Goal: Task Accomplishment & Management: Use online tool/utility

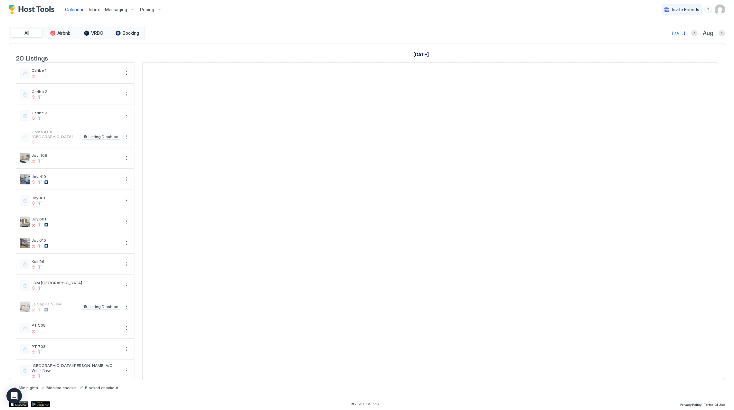
scroll to position [0, 357]
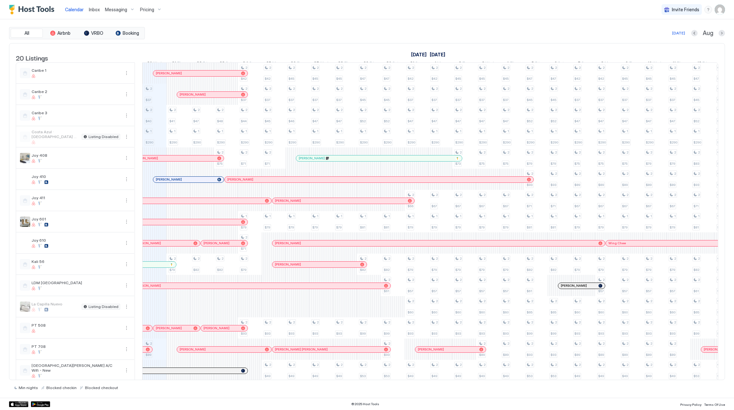
click at [158, 9] on div "Pricing" at bounding box center [150, 9] width 27 height 11
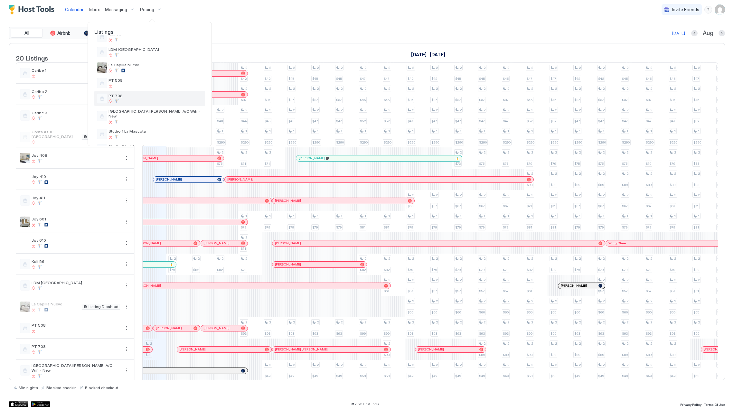
scroll to position [129, 0]
click at [141, 54] on div "Joy 601" at bounding box center [149, 48] width 111 height 15
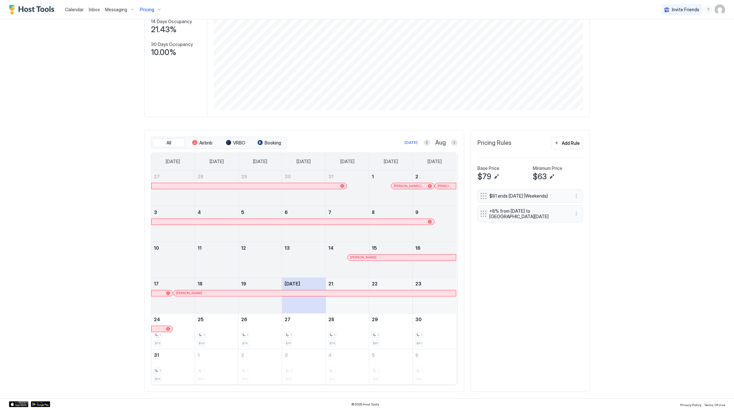
scroll to position [88, 0]
click at [330, 186] on div at bounding box center [332, 186] width 5 height 5
click at [410, 186] on div at bounding box center [412, 186] width 5 height 5
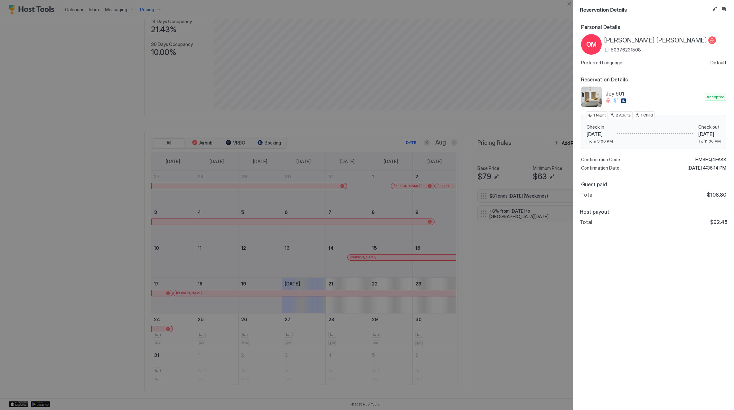
click at [636, 39] on span "[PERSON_NAME] [PERSON_NAME]" at bounding box center [655, 40] width 103 height 8
click at [714, 157] on span "HMSHQ4FA88" at bounding box center [711, 160] width 31 height 6
click at [655, 294] on div "Personal Details OM [PERSON_NAME] [PERSON_NAME] 50376231508 Preferred Language …" at bounding box center [653, 215] width 161 height 392
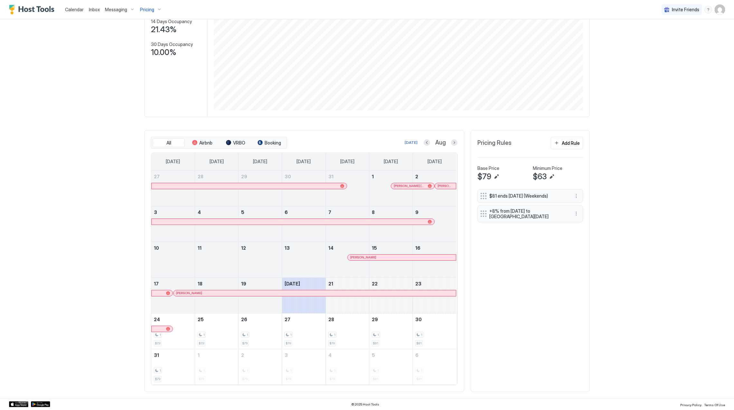
click at [436, 185] on div at bounding box center [438, 186] width 5 height 5
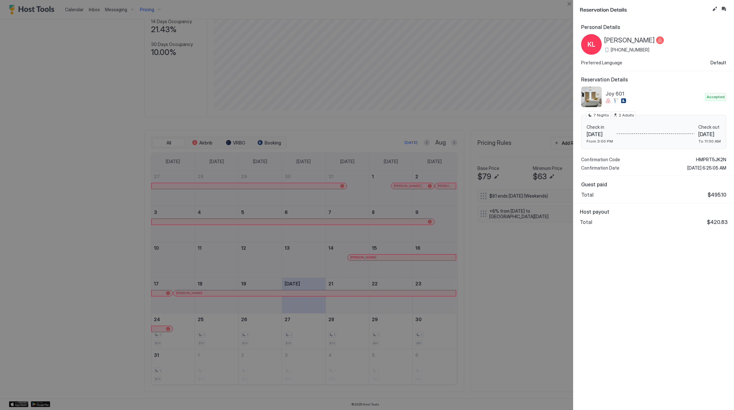
click at [641, 40] on span "[PERSON_NAME]" at bounding box center [629, 40] width 51 height 8
click at [702, 160] on span "HMPRT5JK2N" at bounding box center [711, 160] width 30 height 6
click at [630, 312] on div "Personal Details KL [PERSON_NAME] [PHONE_NUMBER] Preferred Language Default Res…" at bounding box center [653, 215] width 161 height 392
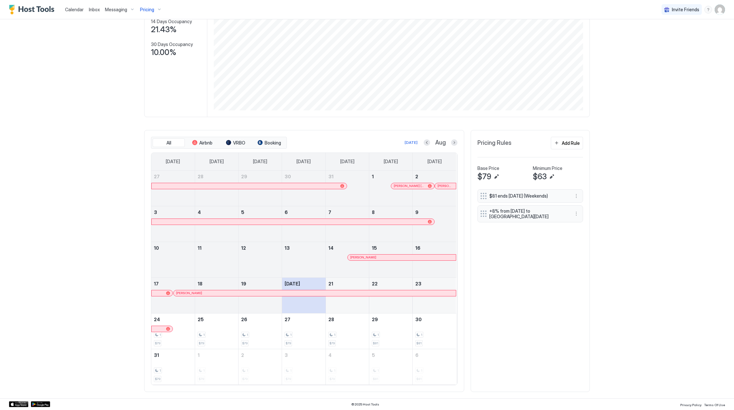
click at [394, 260] on div "[PERSON_NAME]" at bounding box center [402, 258] width 108 height 6
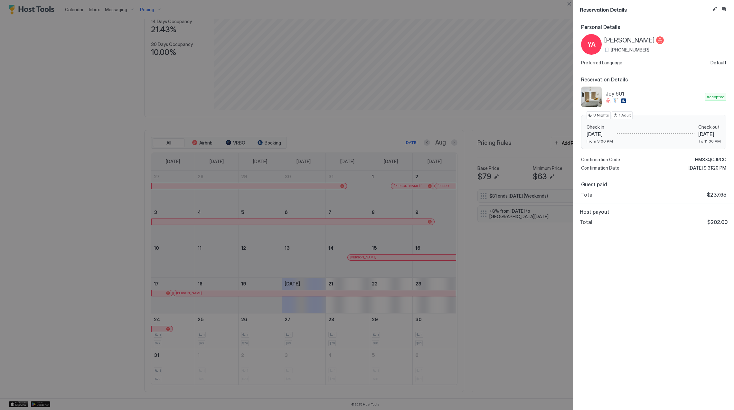
click at [639, 40] on span "[PERSON_NAME]" at bounding box center [629, 40] width 51 height 8
click at [712, 159] on span "HM3XQCJRCC" at bounding box center [710, 160] width 31 height 6
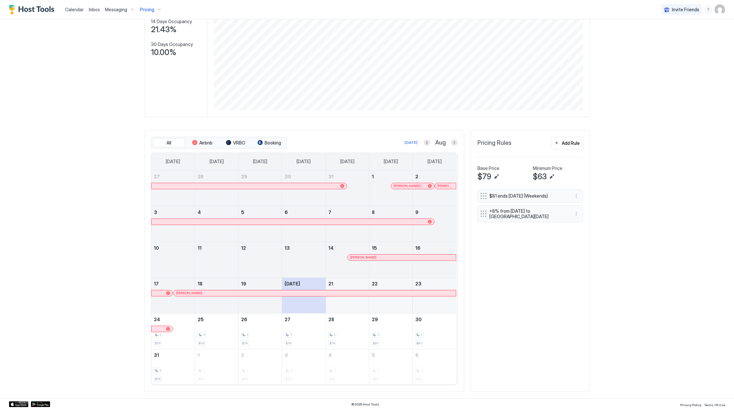
click at [336, 294] on div at bounding box center [338, 293] width 5 height 5
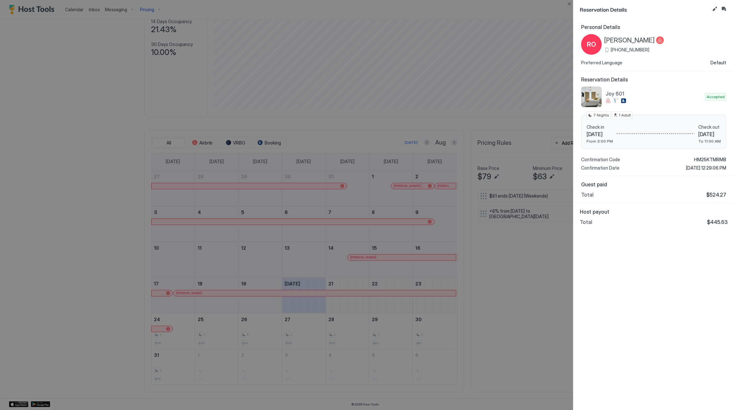
click at [620, 41] on span "[PERSON_NAME]" at bounding box center [629, 40] width 51 height 8
click at [716, 159] on span "HM25KTMRMB" at bounding box center [710, 160] width 32 height 6
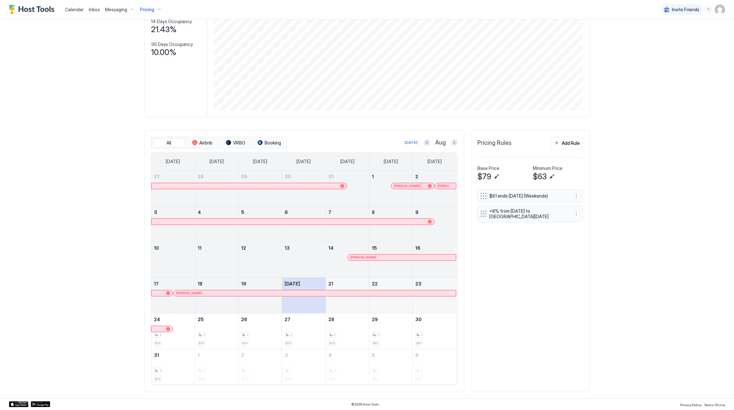
click at [153, 6] on div "Pricing" at bounding box center [150, 9] width 27 height 11
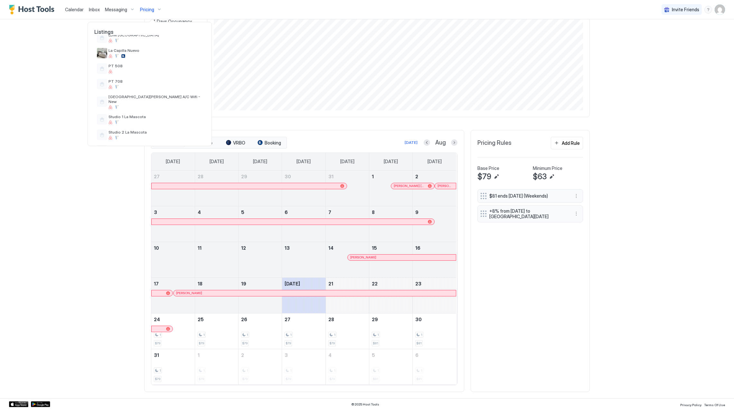
scroll to position [231, 0]
click at [156, 76] on div at bounding box center [156, 78] width 94 height 4
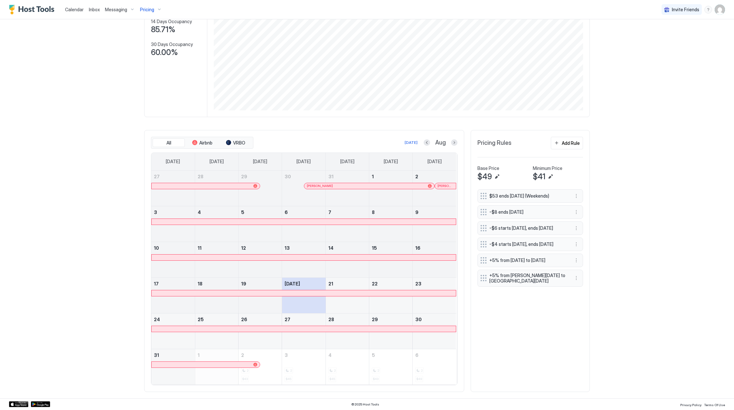
click at [233, 185] on div at bounding box center [235, 186] width 5 height 5
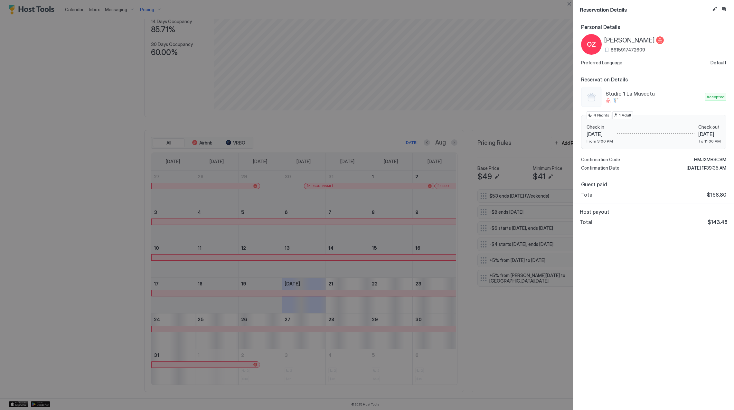
click at [343, 187] on div at bounding box center [367, 205] width 734 height 410
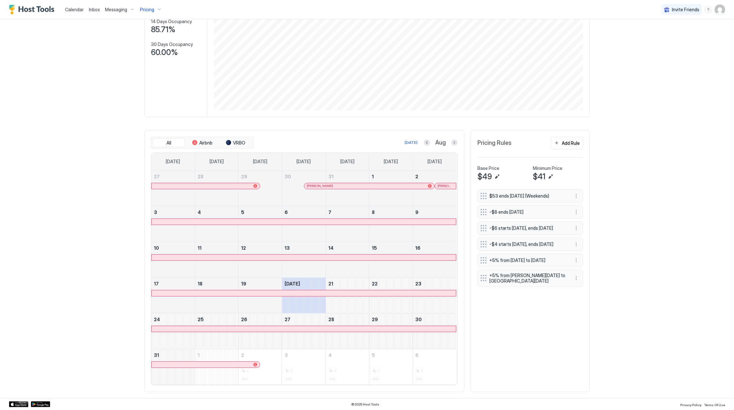
click at [344, 186] on div at bounding box center [346, 186] width 5 height 5
click at [445, 186] on div at bounding box center [447, 186] width 5 height 5
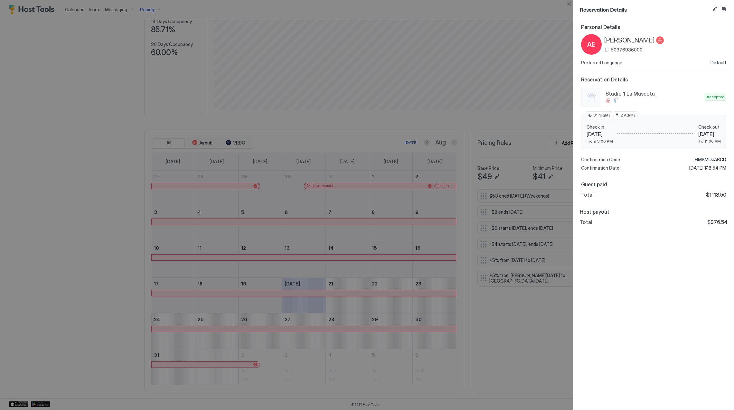
click at [647, 44] on span "[PERSON_NAME]" at bounding box center [629, 40] width 51 height 8
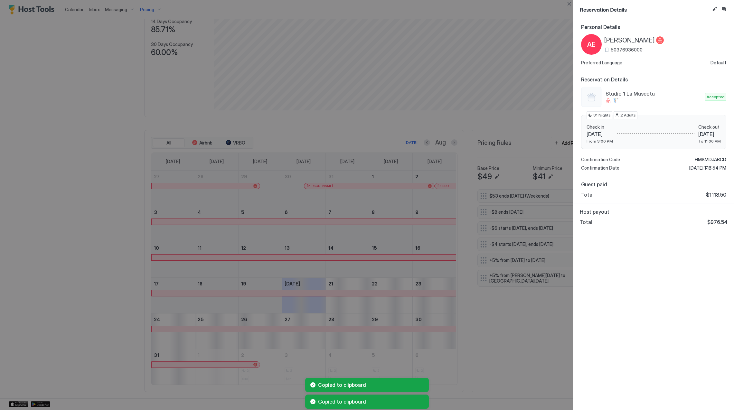
drag, startPoint x: 647, startPoint y: 44, endPoint x: 647, endPoint y: 39, distance: 5.2
click at [647, 39] on span "[PERSON_NAME]" at bounding box center [629, 40] width 51 height 8
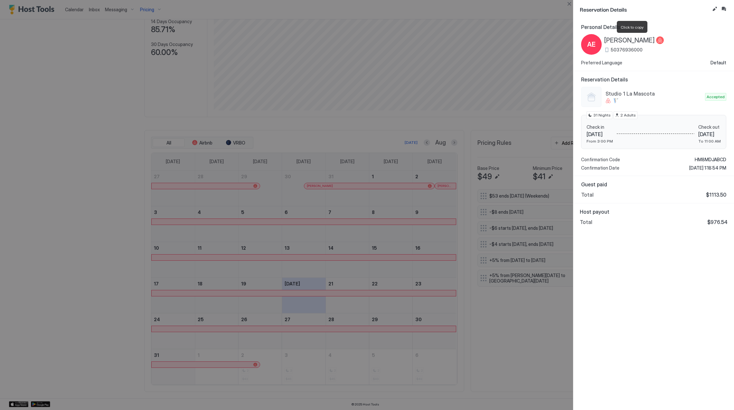
click at [702, 157] on span "HM8MDJABCD" at bounding box center [711, 160] width 32 height 6
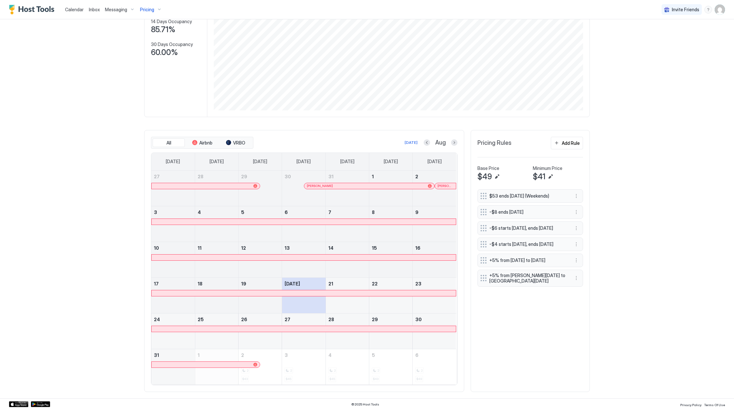
click at [150, 9] on span "Pricing" at bounding box center [147, 10] width 14 height 6
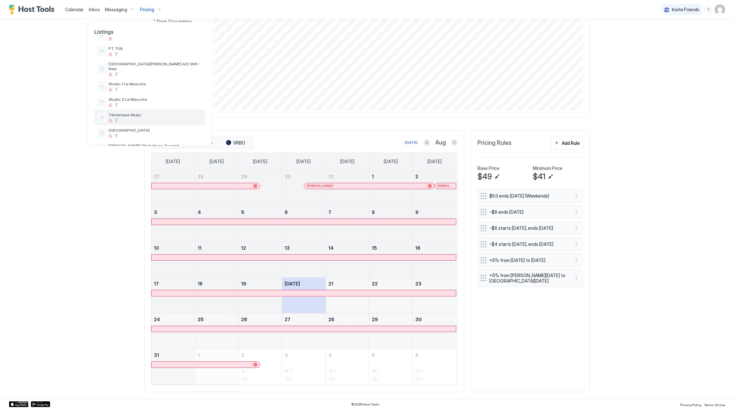
scroll to position [231, 0]
click at [157, 86] on div "Studio 2 La Mascota" at bounding box center [156, 90] width 94 height 10
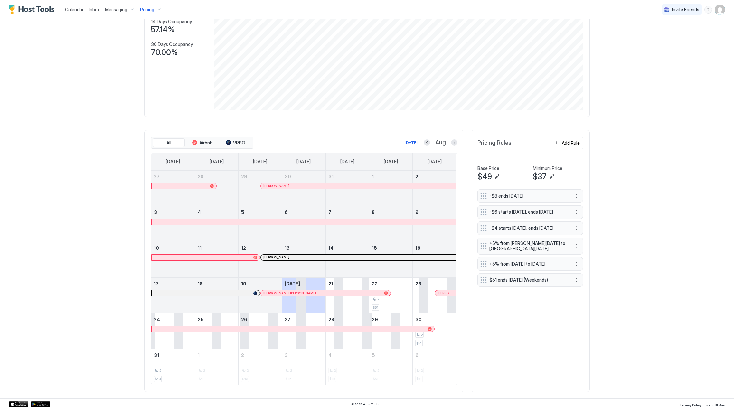
click at [305, 187] on div at bounding box center [307, 186] width 5 height 5
click at [284, 258] on div at bounding box center [286, 257] width 5 height 5
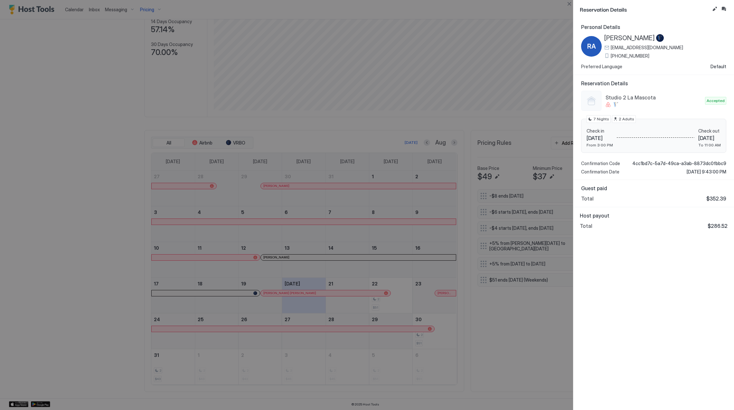
click at [624, 39] on span "[PERSON_NAME]" at bounding box center [629, 38] width 51 height 8
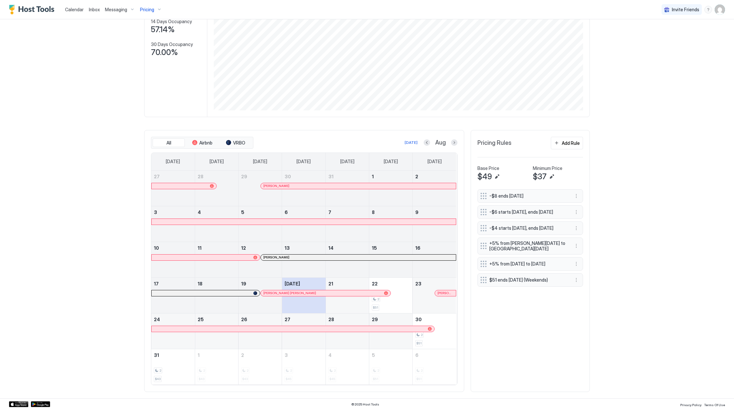
click at [304, 294] on div at bounding box center [306, 293] width 5 height 5
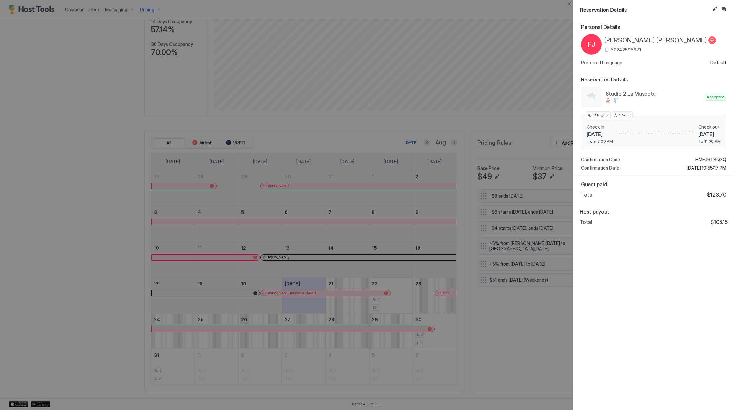
click at [632, 38] on span "[PERSON_NAME] [PERSON_NAME]" at bounding box center [655, 40] width 103 height 8
click at [703, 162] on span "HMFJ3TSQ3Q" at bounding box center [711, 160] width 31 height 6
click at [705, 156] on div "Studio 2 La Mascota Accepted Check in [DATE] From 3:00 PM Check out [DATE] To 1…" at bounding box center [653, 129] width 145 height 84
click at [705, 158] on span "HMFJ3TSQ3Q" at bounding box center [711, 160] width 31 height 6
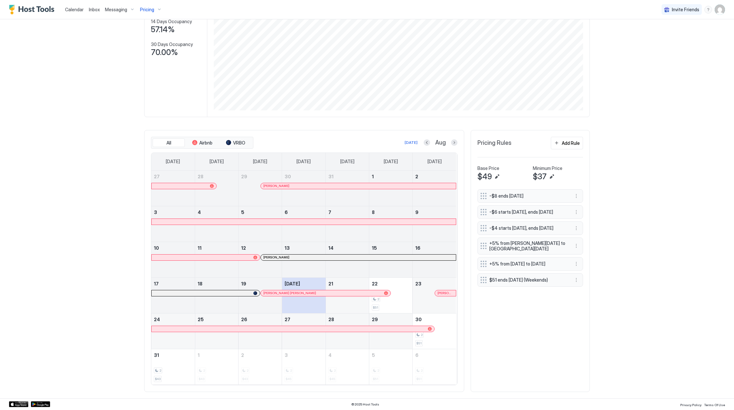
click at [449, 292] on div at bounding box center [451, 293] width 5 height 5
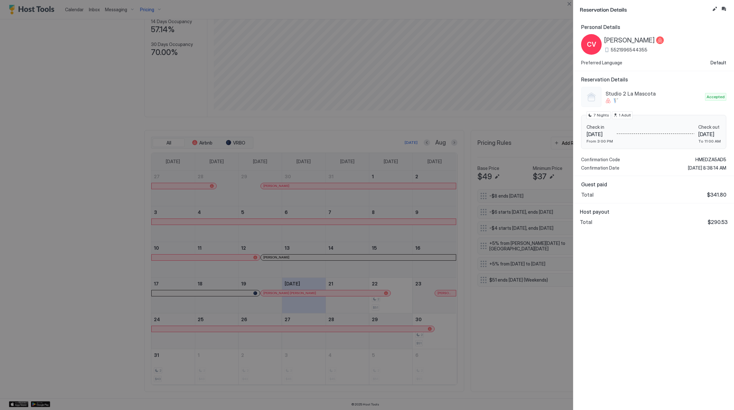
click at [632, 40] on span "[PERSON_NAME]" at bounding box center [629, 40] width 51 height 8
click at [706, 157] on span "HMEDZA5AD5" at bounding box center [711, 160] width 31 height 6
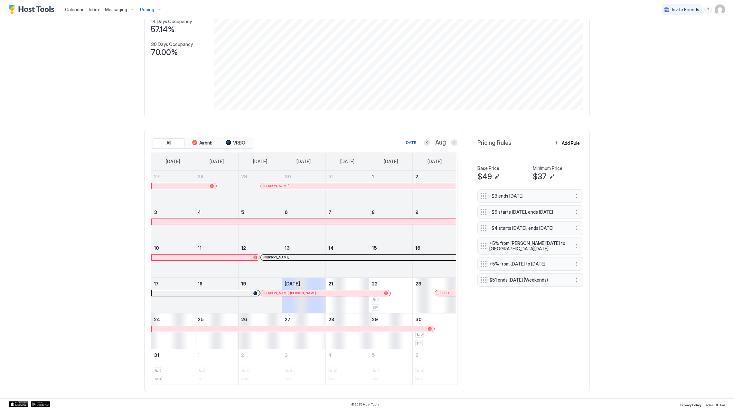
click at [150, 4] on div "Pricing" at bounding box center [150, 9] width 27 height 11
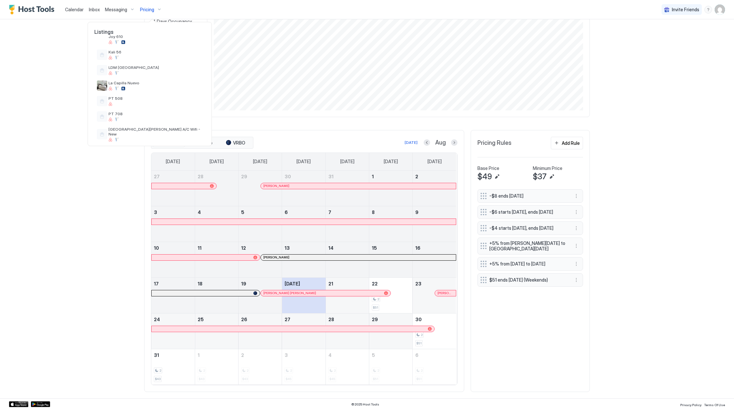
scroll to position [231, 0]
click at [145, 70] on span "Studio 1 La Mascota" at bounding box center [156, 72] width 94 height 5
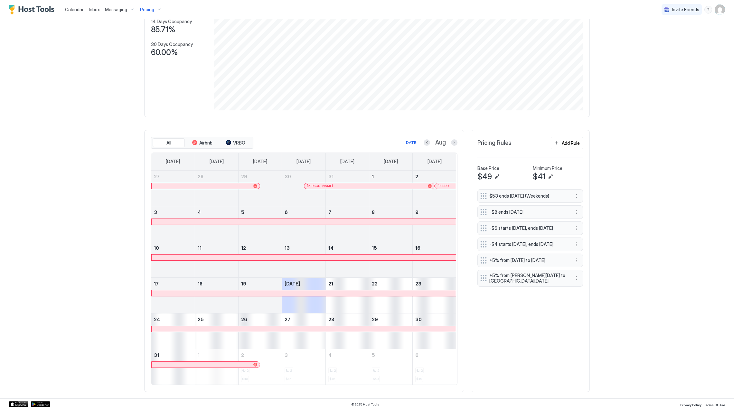
click at [144, 3] on button "Pricing" at bounding box center [150, 9] width 27 height 19
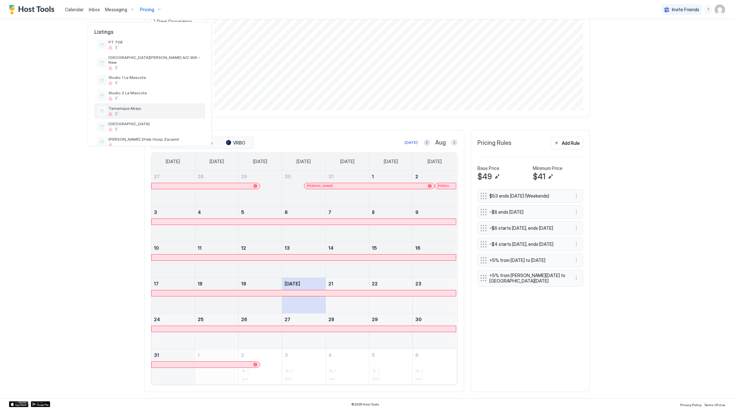
scroll to position [231, 0]
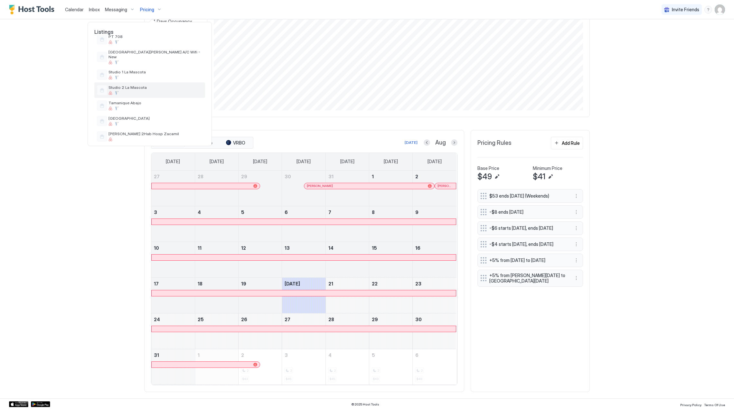
click at [149, 85] on span "Studio 2 La Mascota" at bounding box center [156, 87] width 94 height 5
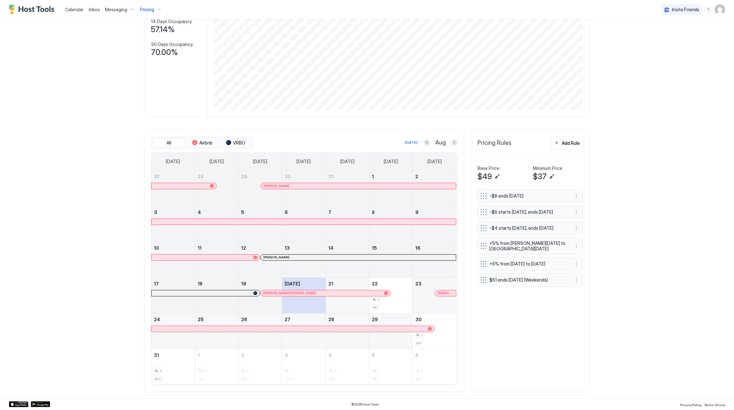
click at [336, 330] on div at bounding box center [338, 329] width 5 height 5
click at [155, 11] on div "Pricing" at bounding box center [150, 9] width 27 height 11
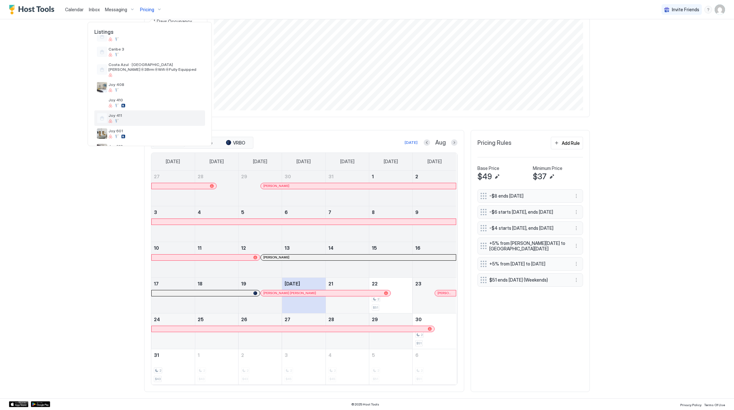
scroll to position [129, 0]
click at [148, 91] on span "LDM [GEOGRAPHIC_DATA]" at bounding box center [156, 92] width 94 height 5
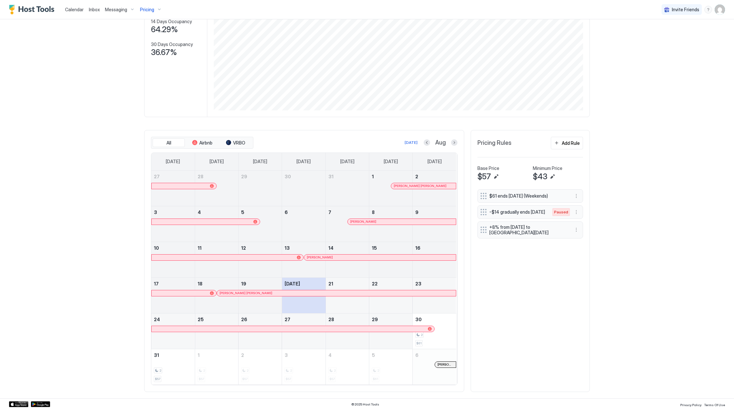
click at [274, 330] on div at bounding box center [276, 329] width 5 height 5
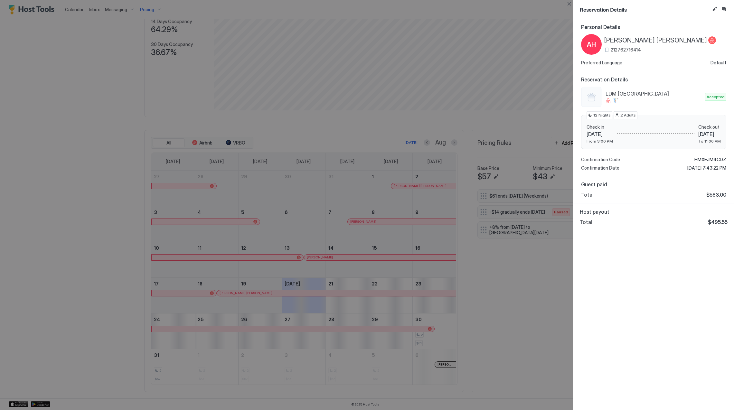
click at [170, 15] on div at bounding box center [367, 205] width 734 height 410
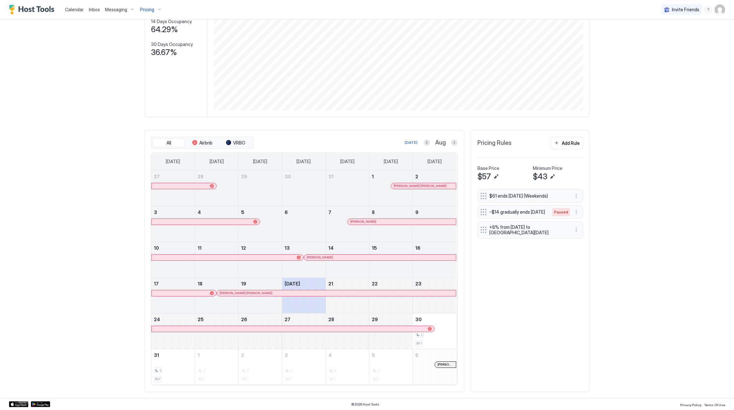
click at [147, 7] on span "Pricing" at bounding box center [147, 10] width 14 height 6
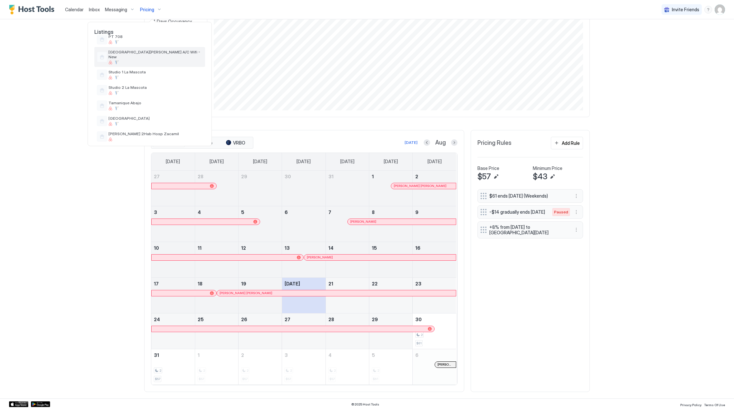
scroll to position [188, 0]
click at [142, 65] on span "PT 508" at bounding box center [156, 64] width 94 height 5
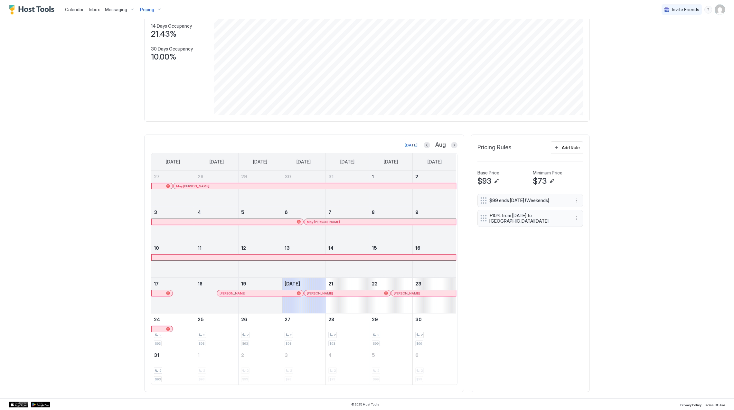
click at [206, 182] on link "28" at bounding box center [216, 177] width 43 height 12
click at [206, 185] on div at bounding box center [208, 186] width 5 height 5
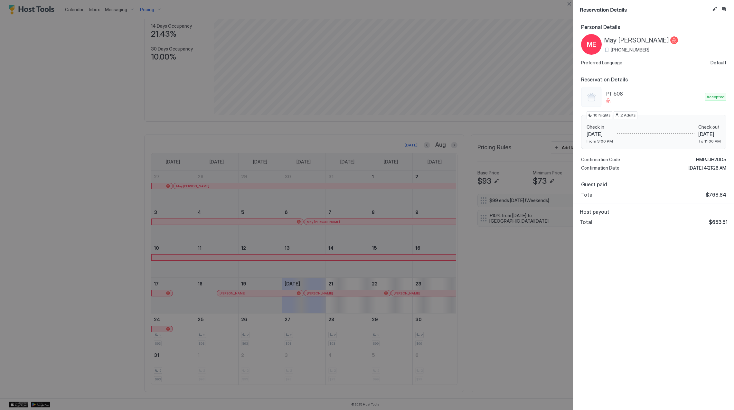
click at [501, 252] on div at bounding box center [367, 205] width 734 height 410
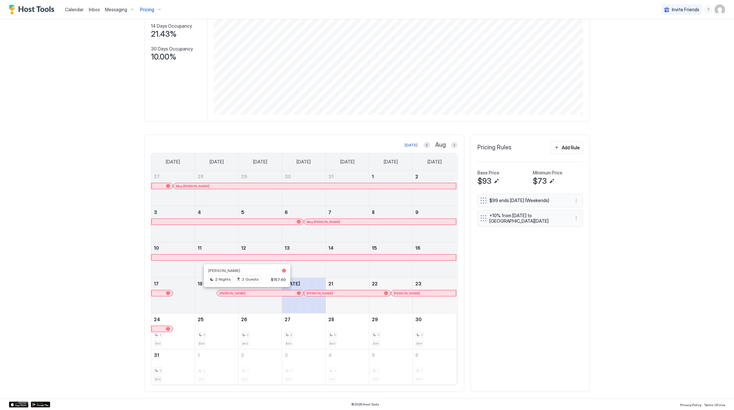
click at [244, 294] on div at bounding box center [246, 293] width 5 height 5
click at [291, 187] on div at bounding box center [293, 186] width 5 height 5
click at [324, 220] on div at bounding box center [326, 221] width 5 height 5
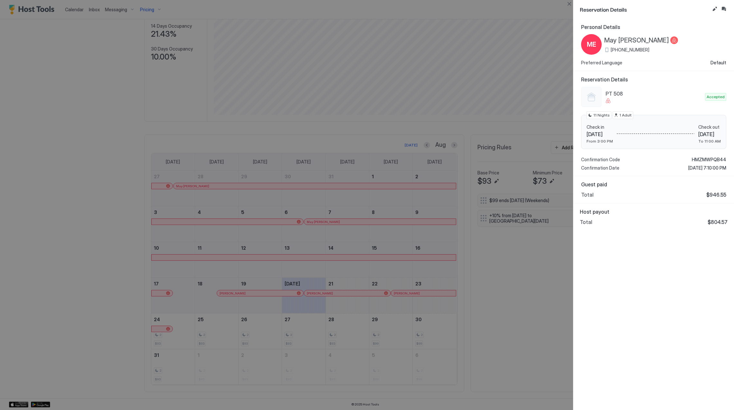
click at [617, 39] on span "May [PERSON_NAME]" at bounding box center [636, 40] width 65 height 8
click at [711, 157] on span "HMZMWPQB44" at bounding box center [709, 160] width 34 height 6
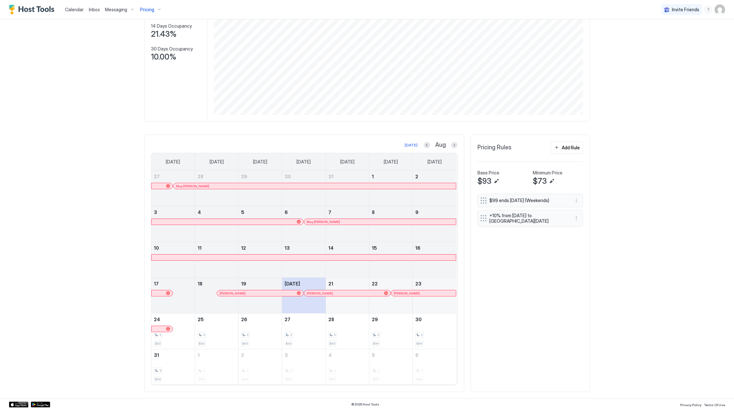
click at [243, 295] on div "[PERSON_NAME]" at bounding box center [260, 293] width 86 height 6
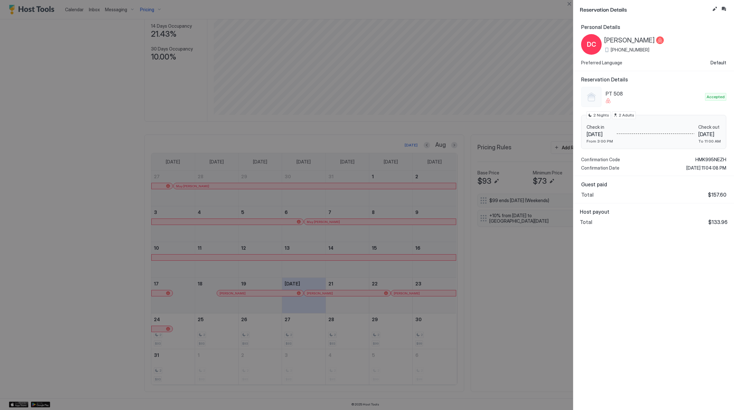
click at [634, 42] on span "[PERSON_NAME]" at bounding box center [629, 40] width 51 height 8
click at [706, 160] on span "HMK995NEZH" at bounding box center [711, 160] width 31 height 6
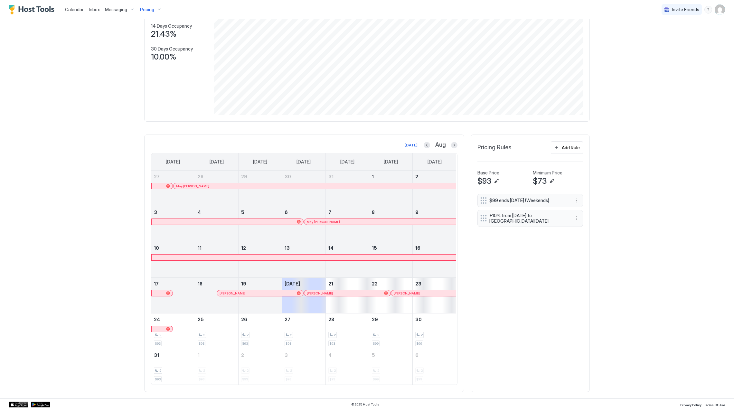
click at [332, 292] on div at bounding box center [334, 293] width 5 height 5
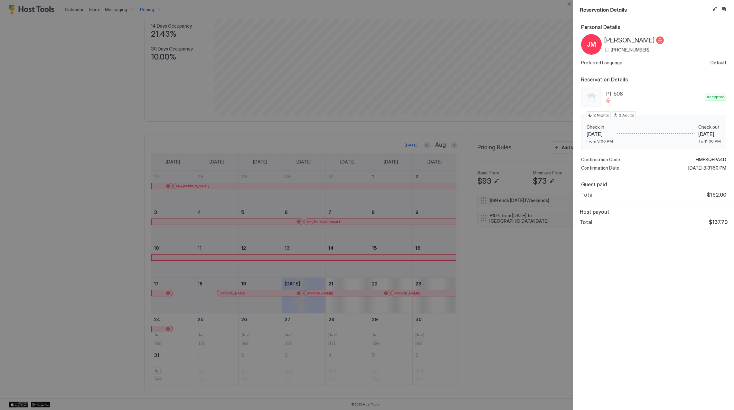
click at [635, 42] on span "[PERSON_NAME]" at bounding box center [629, 40] width 51 height 8
click at [707, 159] on span "HMF8QEPA4D" at bounding box center [711, 160] width 31 height 6
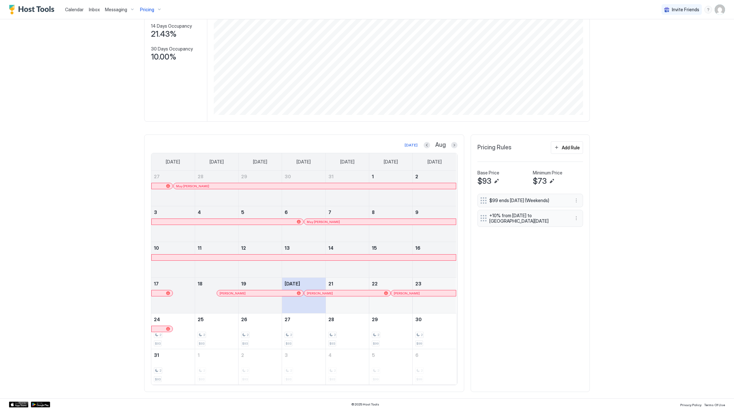
click at [407, 293] on div at bounding box center [409, 293] width 5 height 5
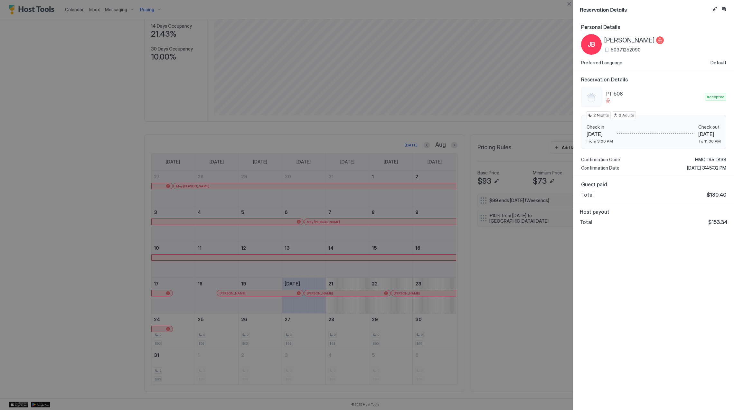
click at [619, 39] on span "[PERSON_NAME]" at bounding box center [629, 40] width 51 height 8
click at [713, 161] on span "HMCT95T83S" at bounding box center [710, 160] width 31 height 6
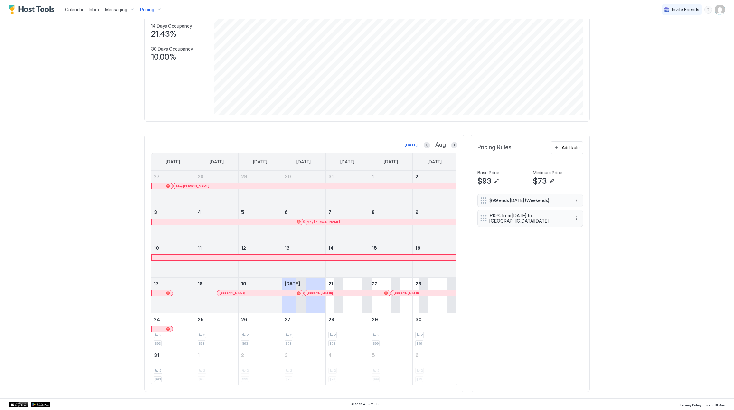
click at [144, 5] on div "Pricing" at bounding box center [150, 9] width 27 height 11
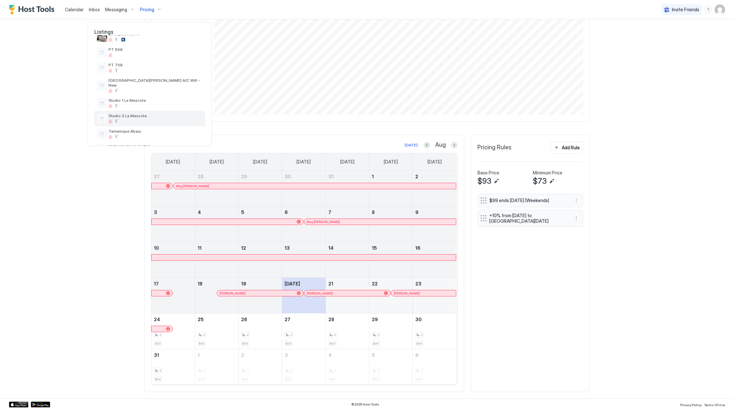
scroll to position [188, 0]
click at [143, 81] on span "PT 708" at bounding box center [156, 79] width 94 height 5
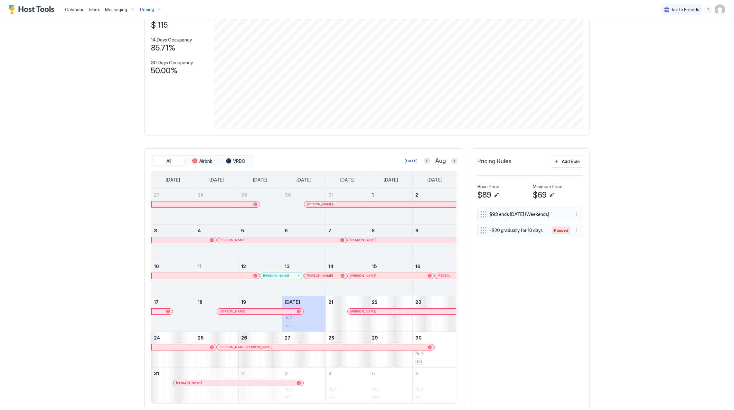
scroll to position [83, 0]
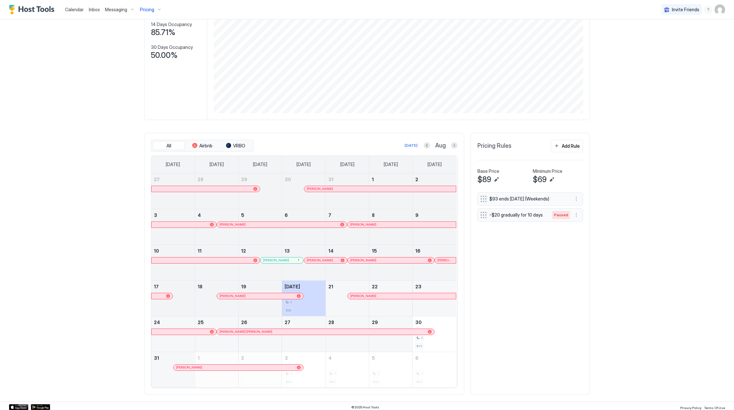
click at [331, 189] on div at bounding box center [333, 188] width 5 height 5
click at [304, 192] on div "[PERSON_NAME]" at bounding box center [380, 189] width 152 height 6
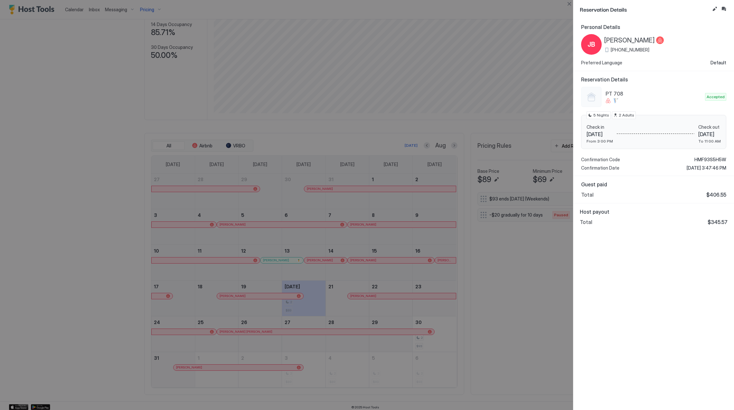
click at [281, 233] on div at bounding box center [367, 205] width 734 height 410
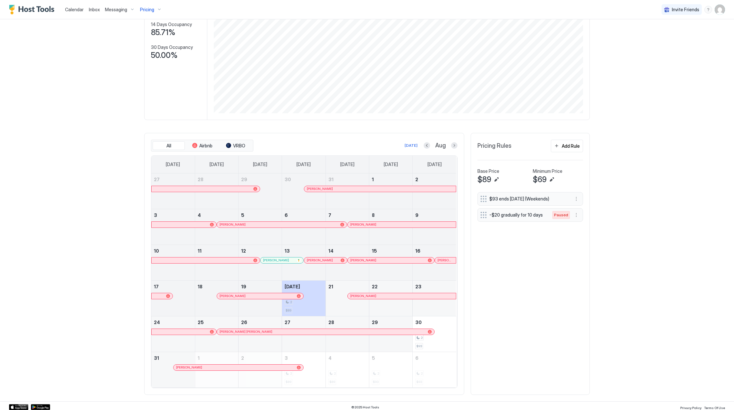
click at [273, 225] on div at bounding box center [275, 224] width 5 height 5
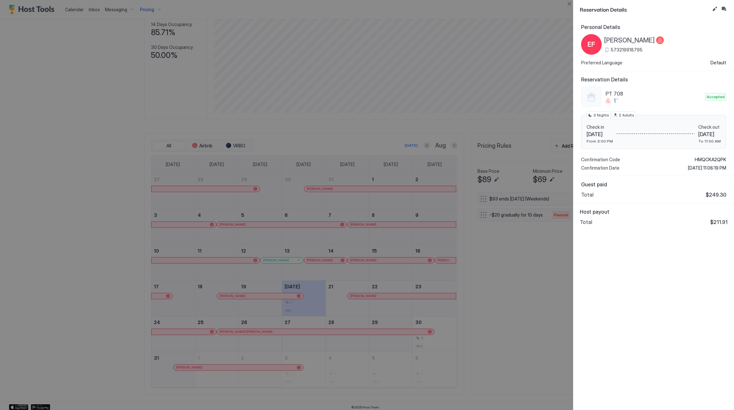
click at [642, 40] on span "[PERSON_NAME]" at bounding box center [629, 40] width 51 height 8
click at [709, 158] on span "HMQCKA2QPK" at bounding box center [711, 160] width 32 height 6
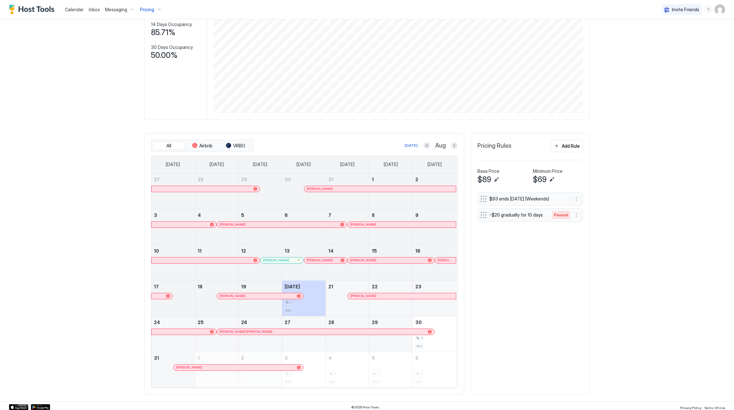
click at [369, 224] on div at bounding box center [371, 224] width 5 height 5
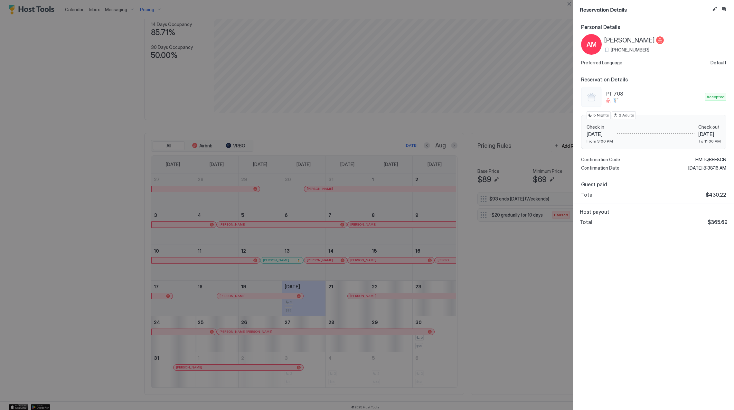
click at [619, 43] on span "[PERSON_NAME]" at bounding box center [629, 40] width 51 height 8
click at [705, 158] on span "HMTQBEE8CN" at bounding box center [711, 160] width 31 height 6
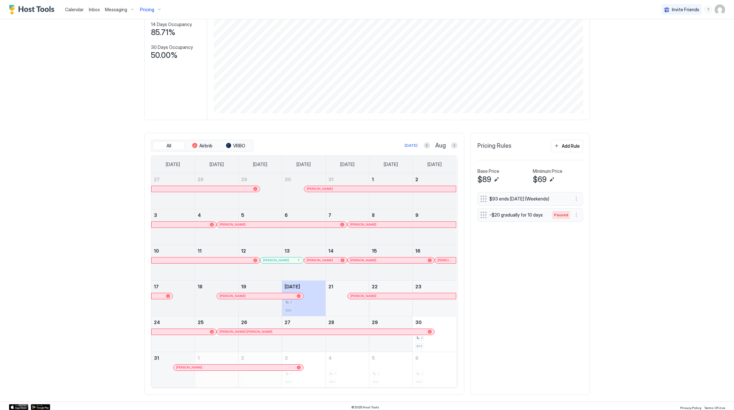
click at [279, 261] on div at bounding box center [281, 260] width 5 height 5
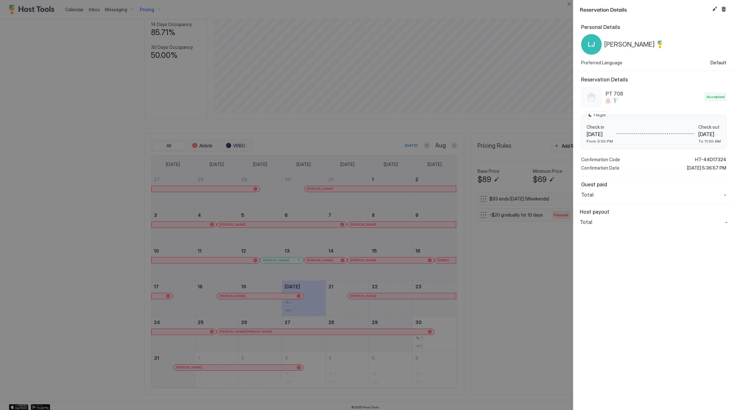
click at [626, 43] on span "[PERSON_NAME]" at bounding box center [629, 45] width 51 height 8
click at [712, 158] on span "HT-44D17324" at bounding box center [710, 160] width 31 height 6
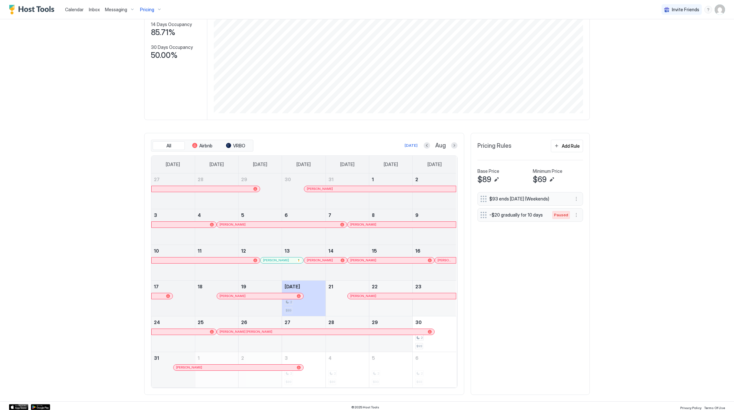
click at [321, 263] on div at bounding box center [323, 260] width 5 height 5
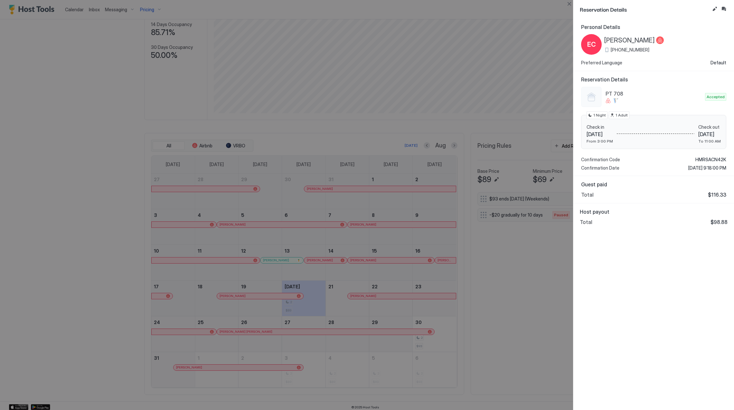
click at [638, 38] on span "[PERSON_NAME]" at bounding box center [629, 40] width 51 height 8
click at [715, 156] on div "PT 708 Accepted Check in [DATE] From 3:00 PM Check out [DATE] To 11:00 AM 1 Nig…" at bounding box center [653, 129] width 145 height 84
click at [715, 157] on div "PT 708 Accepted Check in [DATE] From 3:00 PM Check out [DATE] To 11:00 AM 1 Nig…" at bounding box center [653, 129] width 145 height 84
click at [715, 158] on span "HMRSACN42K" at bounding box center [711, 160] width 31 height 6
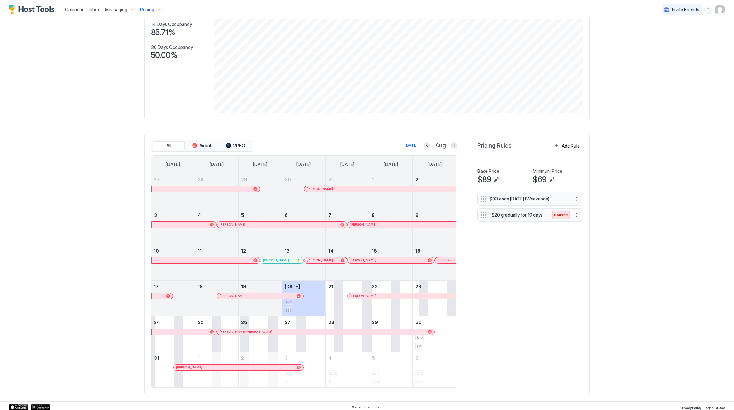
click at [364, 262] on div at bounding box center [366, 260] width 5 height 5
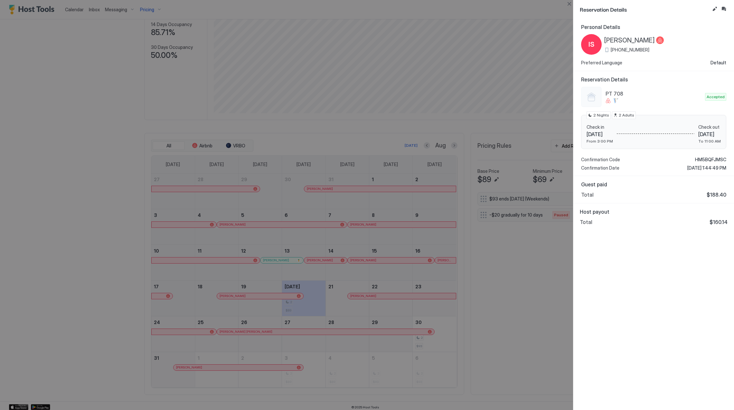
click at [634, 38] on span "[PERSON_NAME]" at bounding box center [629, 40] width 51 height 8
click at [705, 158] on span "HM5BQFJMSC" at bounding box center [710, 160] width 31 height 6
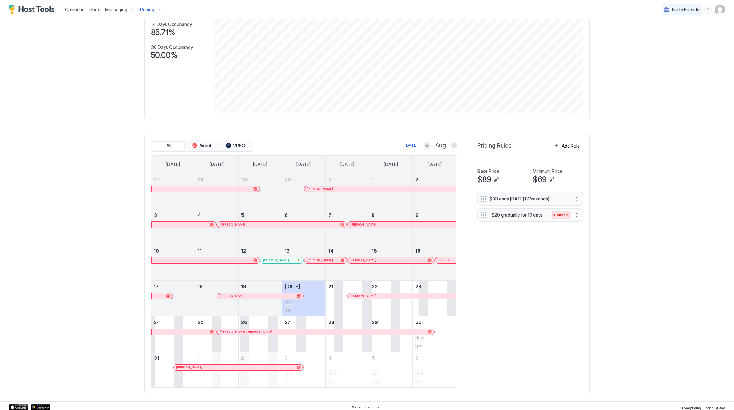
click at [443, 262] on div at bounding box center [445, 260] width 5 height 5
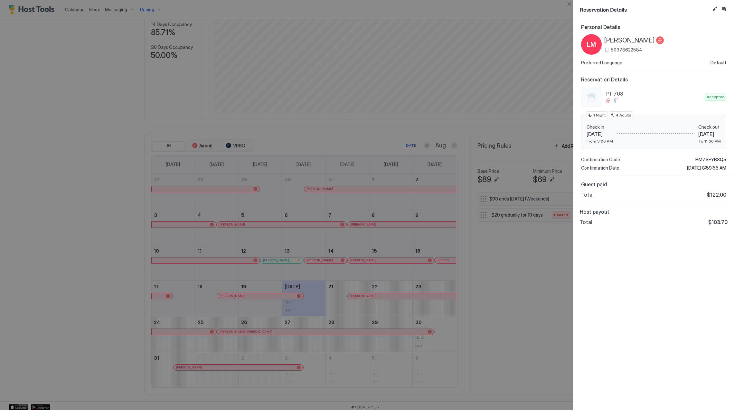
click at [634, 41] on span "[PERSON_NAME]" at bounding box center [629, 40] width 51 height 8
click at [701, 162] on span "HMZSFYBSQ5" at bounding box center [711, 160] width 31 height 6
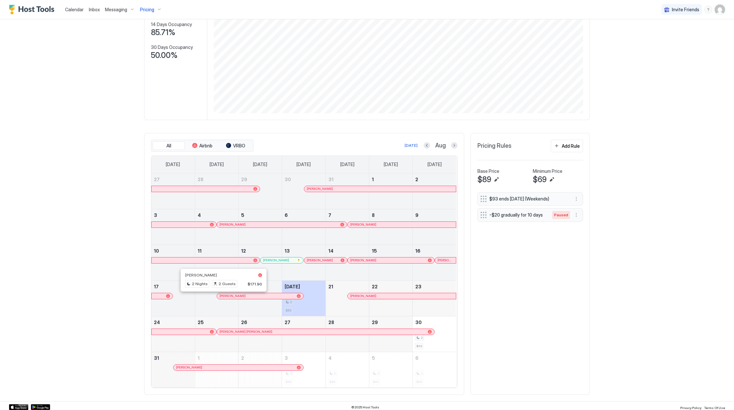
click at [222, 298] on div at bounding box center [224, 296] width 5 height 5
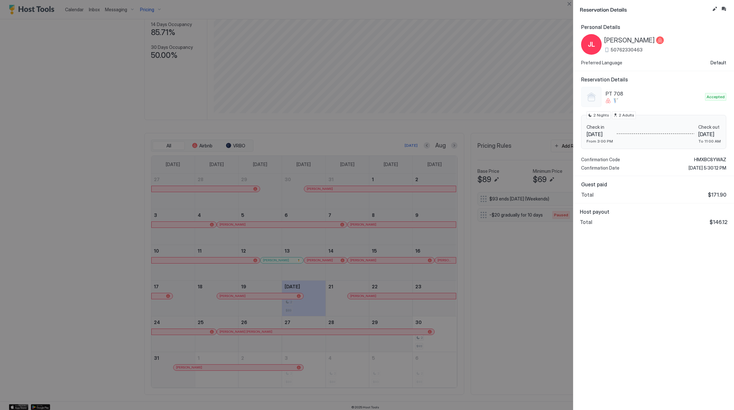
click at [618, 42] on span "[PERSON_NAME]" at bounding box center [629, 40] width 51 height 8
click at [709, 158] on span "HMXBC8YWAZ" at bounding box center [710, 160] width 32 height 6
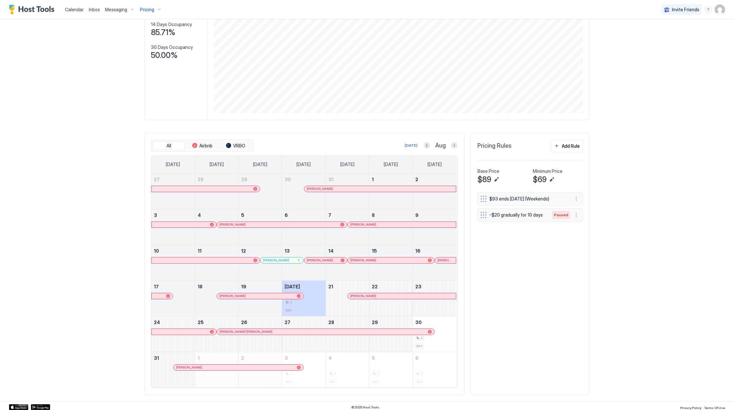
click at [373, 297] on div at bounding box center [375, 296] width 5 height 5
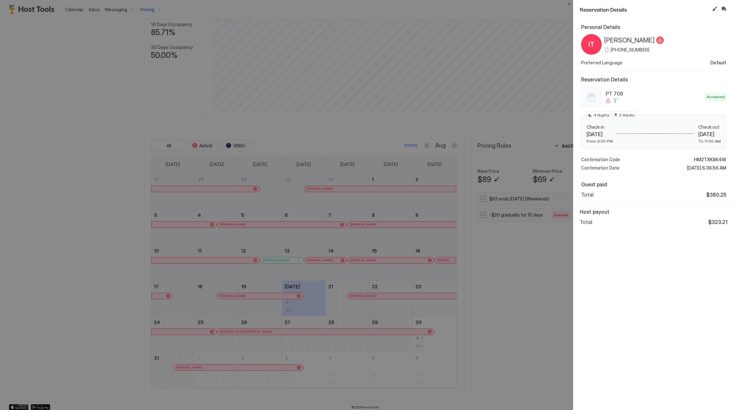
click at [642, 38] on span "[PERSON_NAME]" at bounding box center [629, 40] width 51 height 8
click at [706, 158] on span "HM2TXK8K4W" at bounding box center [710, 160] width 32 height 6
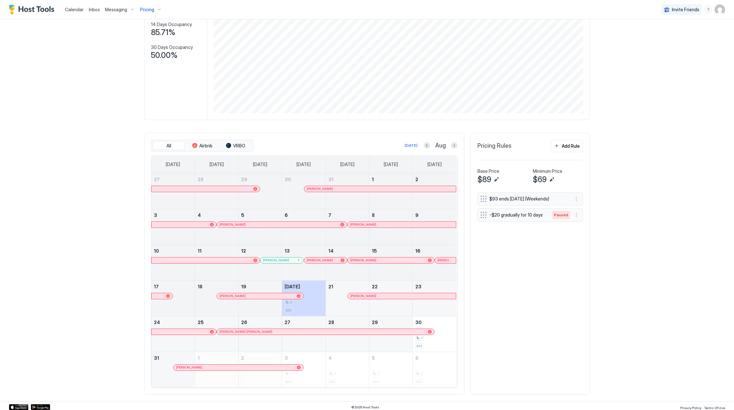
click at [252, 333] on div at bounding box center [254, 331] width 5 height 5
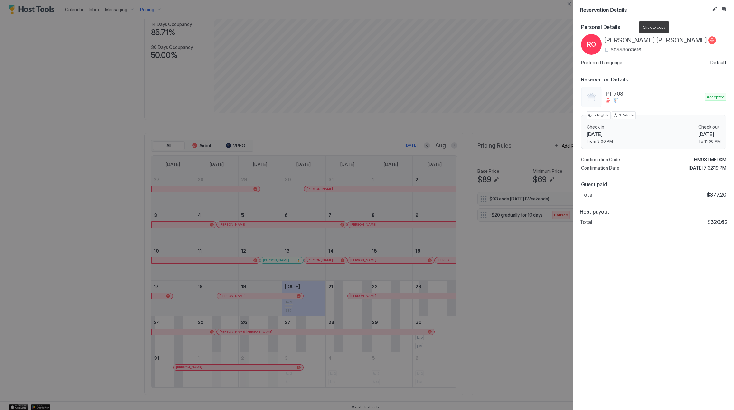
click at [635, 41] on span "[PERSON_NAME] [PERSON_NAME]" at bounding box center [655, 40] width 103 height 8
click at [703, 158] on span "HM93TMFDXM" at bounding box center [710, 160] width 32 height 6
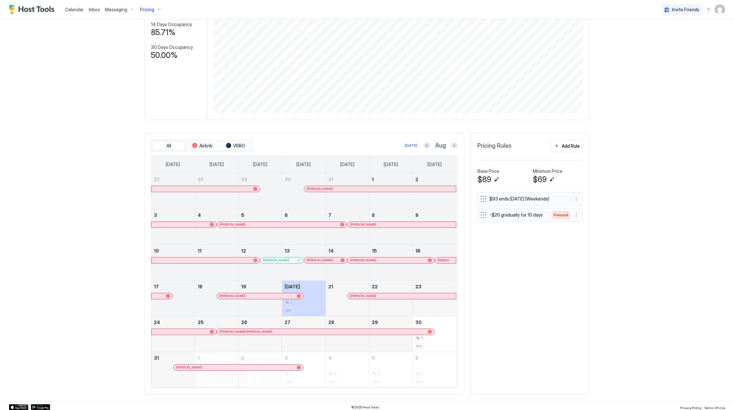
click at [204, 370] on div at bounding box center [206, 367] width 5 height 5
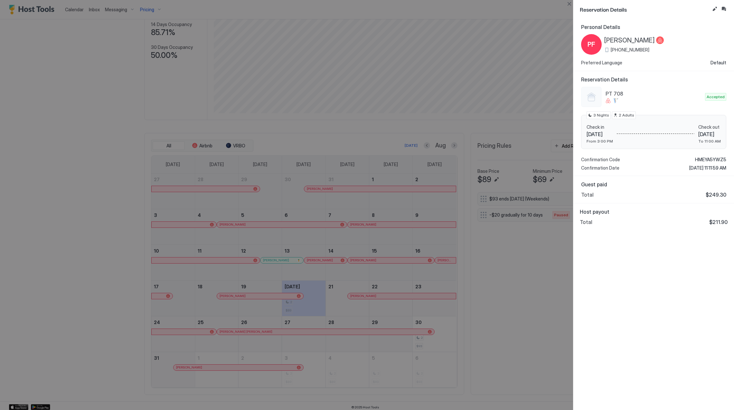
click at [640, 42] on span "[PERSON_NAME]" at bounding box center [629, 40] width 51 height 8
click at [709, 159] on span "HMEYA5YWZ5" at bounding box center [710, 160] width 31 height 6
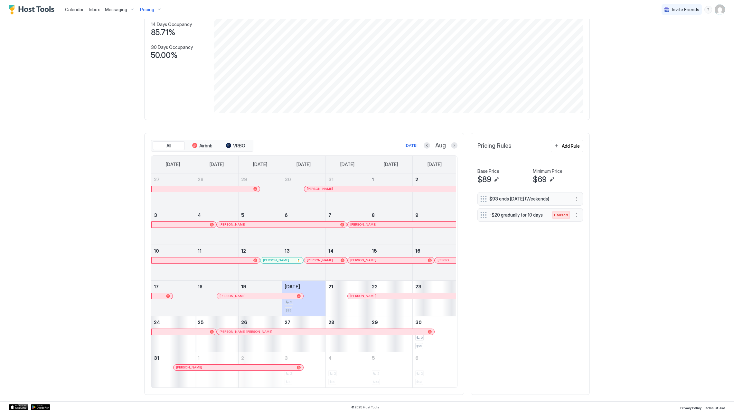
click at [144, 7] on span "Pricing" at bounding box center [147, 10] width 14 height 6
click at [142, 9] on div at bounding box center [367, 205] width 734 height 410
click at [146, 9] on span "Pricing" at bounding box center [147, 10] width 14 height 6
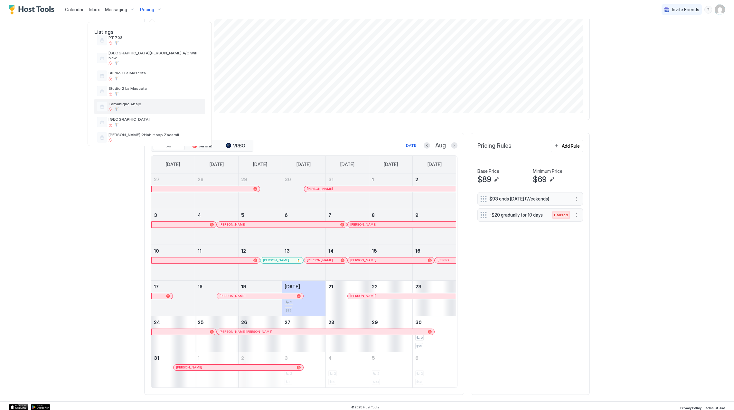
scroll to position [231, 0]
click at [148, 113] on div "[GEOGRAPHIC_DATA]" at bounding box center [149, 120] width 111 height 15
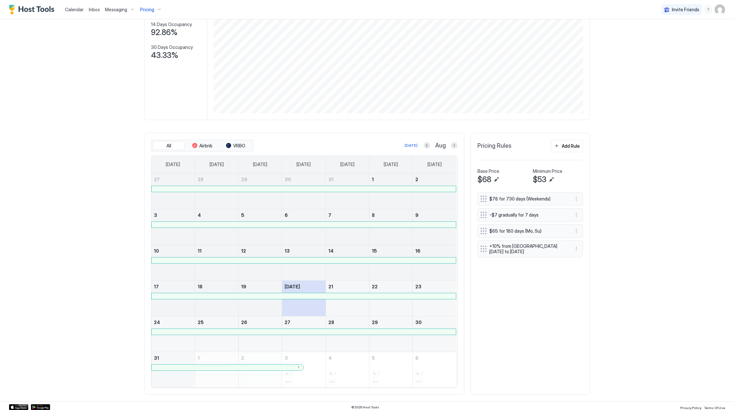
click at [148, 11] on span "Pricing" at bounding box center [147, 10] width 14 height 6
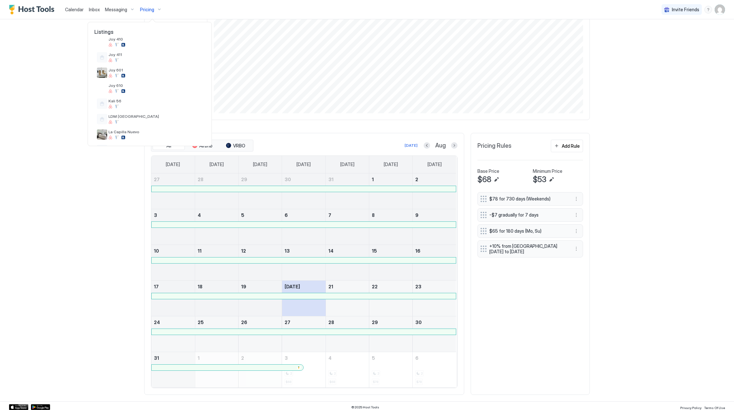
scroll to position [231, 0]
click at [147, 100] on span "Tamanique Abajo" at bounding box center [156, 102] width 94 height 5
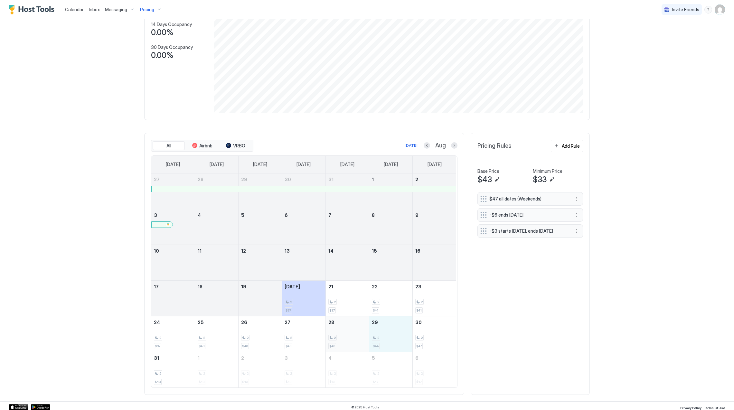
click at [369, 341] on div "2 $44" at bounding box center [390, 334] width 43 height 35
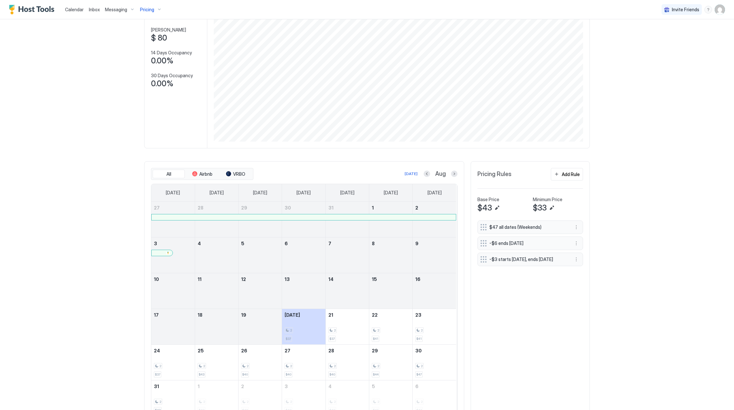
scroll to position [44, 0]
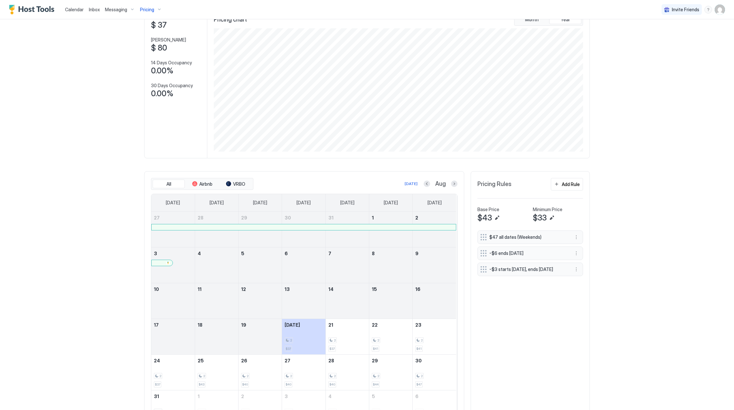
click at [144, 10] on span "Pricing" at bounding box center [147, 10] width 14 height 6
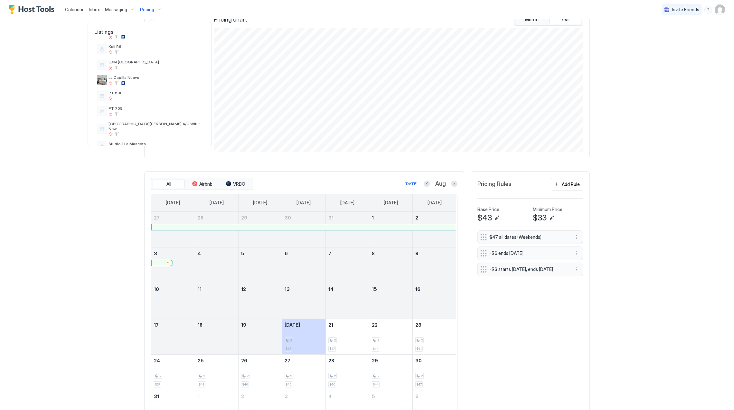
scroll to position [231, 0]
click at [149, 116] on span "[GEOGRAPHIC_DATA]" at bounding box center [156, 118] width 94 height 5
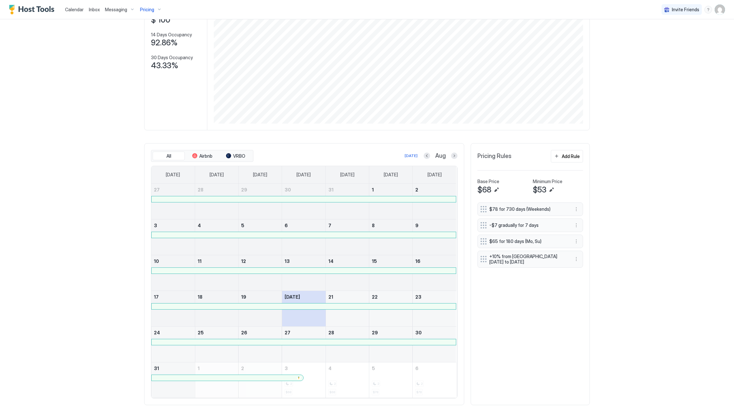
scroll to position [88, 0]
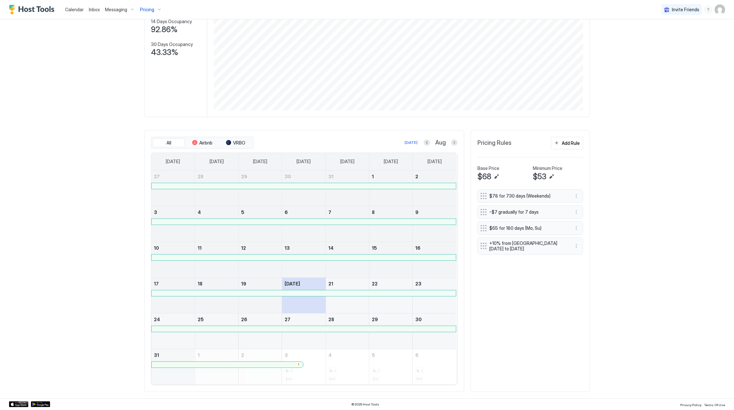
click at [151, 9] on span "Pricing" at bounding box center [147, 10] width 14 height 6
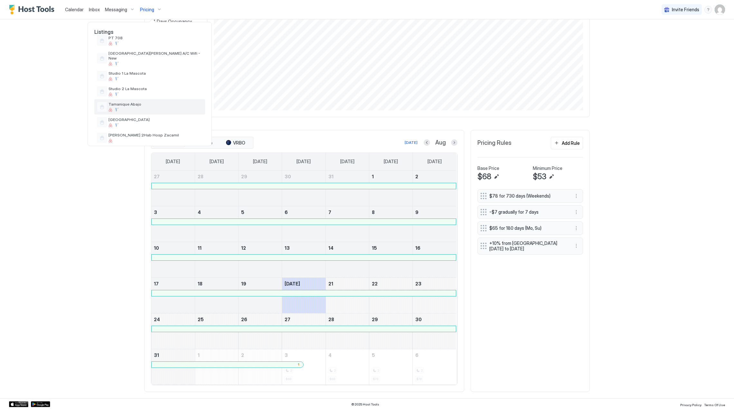
scroll to position [231, 0]
click at [153, 102] on div "Tamanique Abajo" at bounding box center [156, 105] width 94 height 10
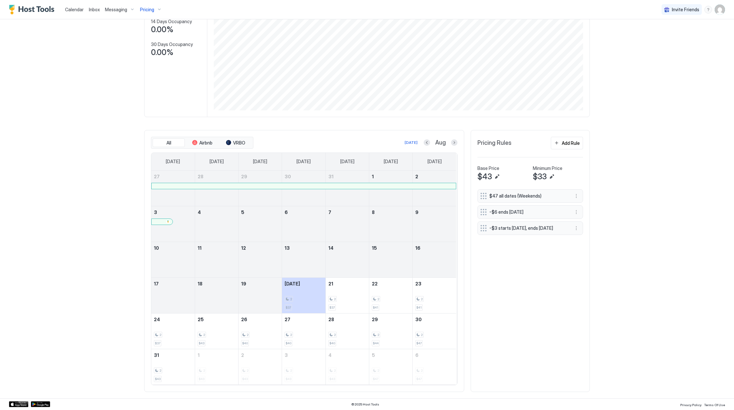
click at [145, 8] on span "Pricing" at bounding box center [147, 10] width 14 height 6
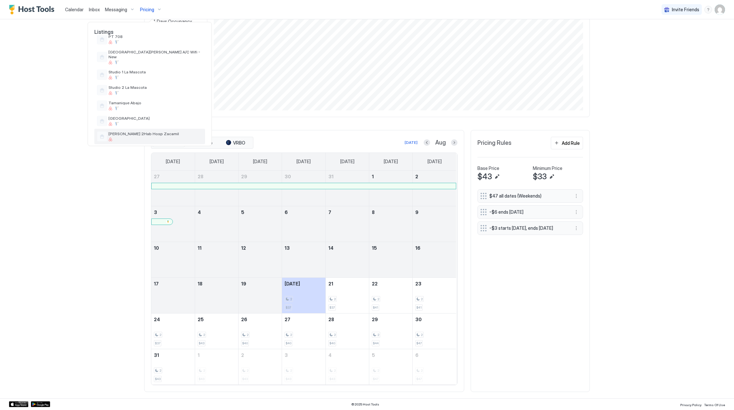
click at [150, 133] on div "[PERSON_NAME] 2Hab Hosp Zacamil" at bounding box center [156, 136] width 94 height 10
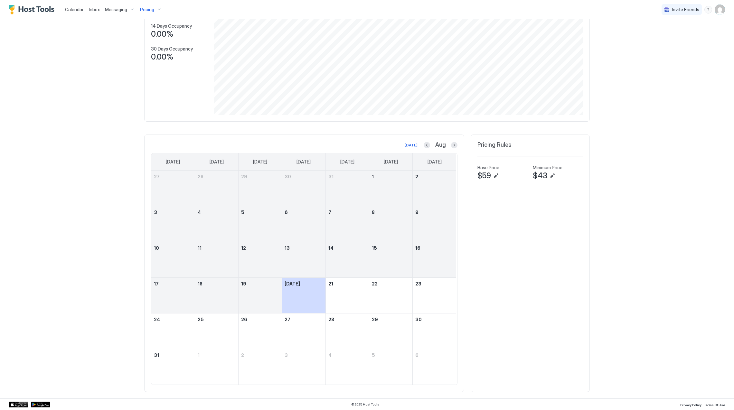
scroll to position [83, 0]
click at [424, 142] on button "Previous month" at bounding box center [427, 145] width 6 height 6
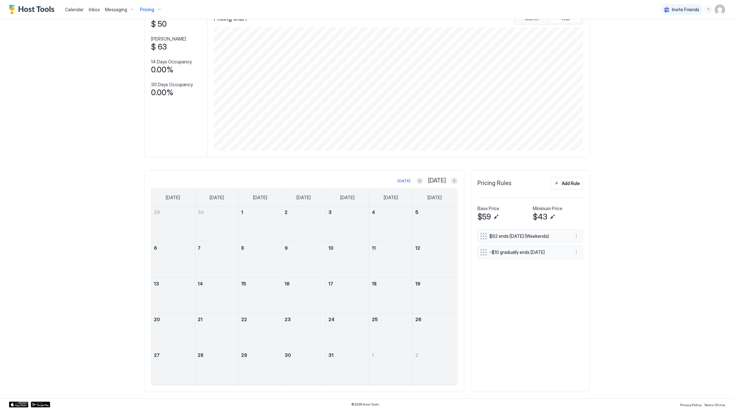
scroll to position [47, 0]
click at [451, 178] on button "Next month" at bounding box center [454, 181] width 6 height 6
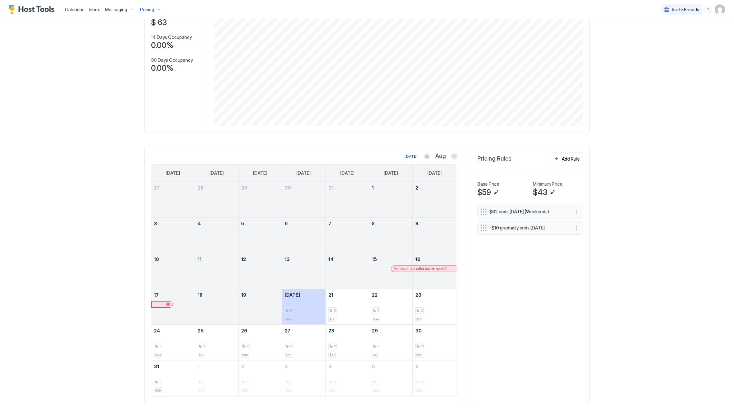
scroll to position [83, 0]
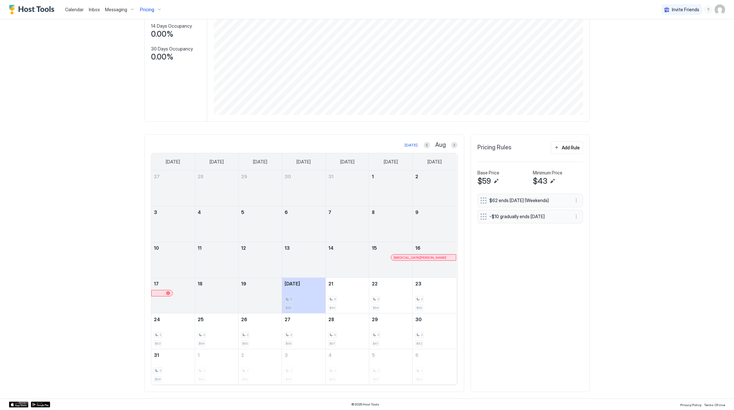
click at [415, 262] on div at bounding box center [434, 263] width 43 height 19
click at [417, 260] on link "[MEDICAL_DATA][PERSON_NAME]" at bounding box center [423, 257] width 65 height 6
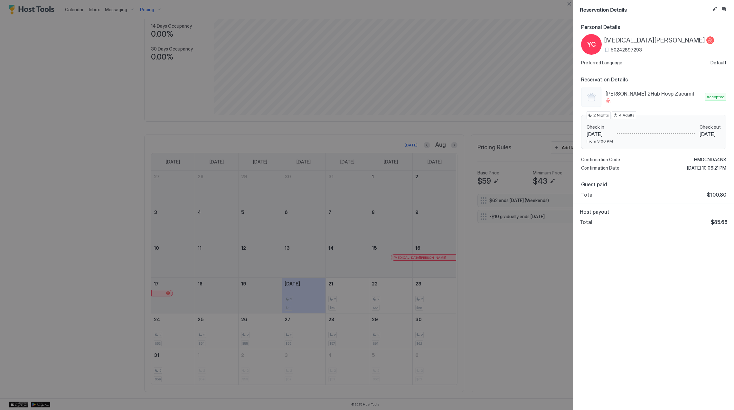
click at [419, 256] on div at bounding box center [367, 205] width 734 height 410
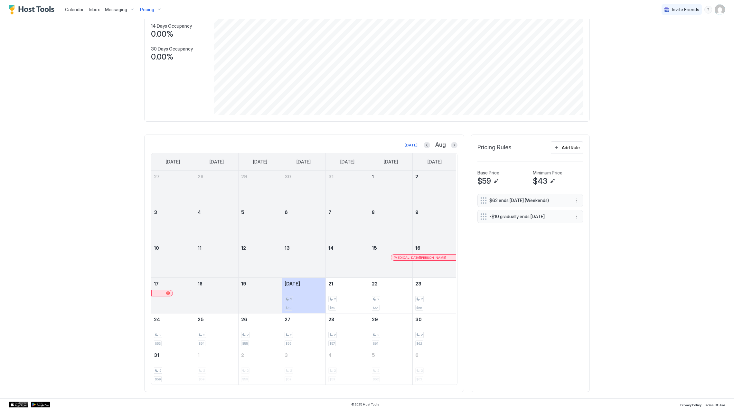
click at [419, 256] on div at bounding box center [421, 257] width 5 height 5
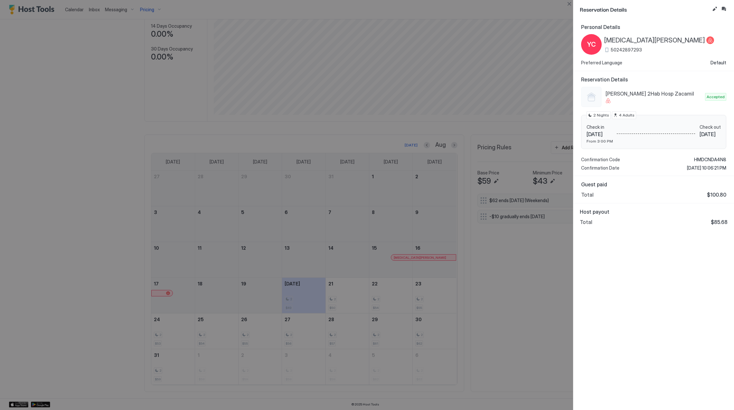
click at [630, 42] on span "[MEDICAL_DATA][PERSON_NAME]" at bounding box center [654, 40] width 101 height 8
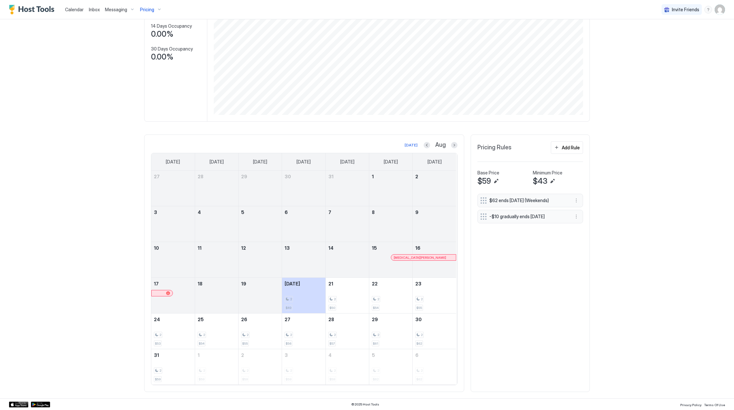
click at [152, 8] on span "Pricing" at bounding box center [147, 10] width 14 height 6
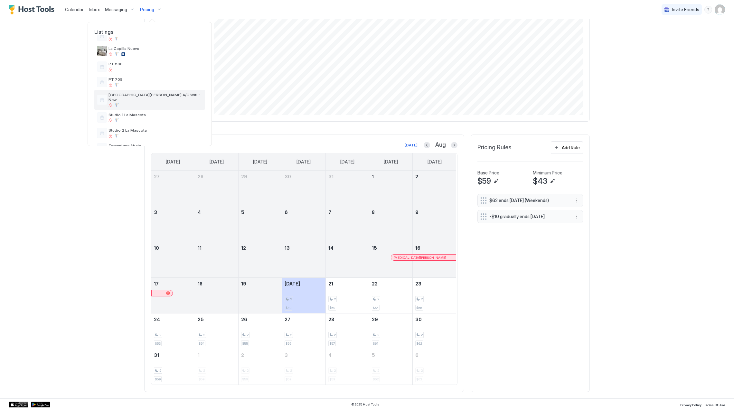
click at [151, 103] on div at bounding box center [156, 105] width 94 height 4
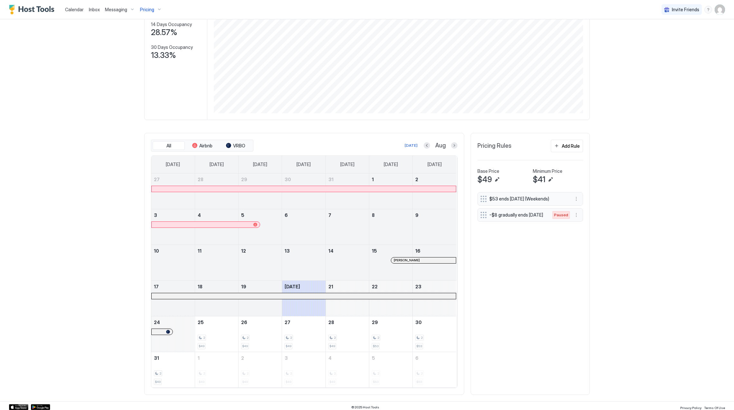
click at [253, 224] on div at bounding box center [255, 225] width 4 height 4
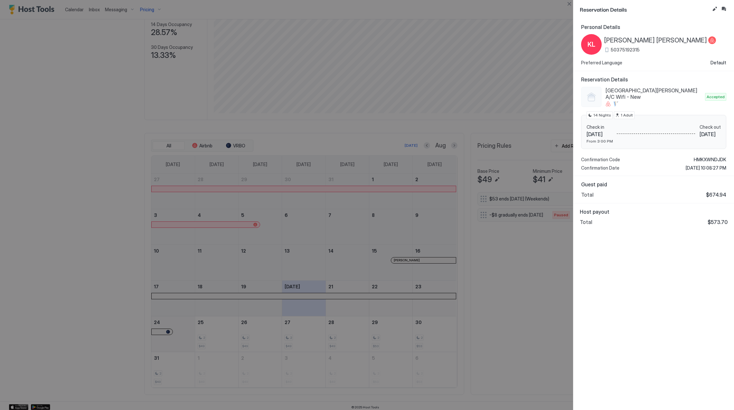
click at [369, 253] on div at bounding box center [367, 205] width 734 height 410
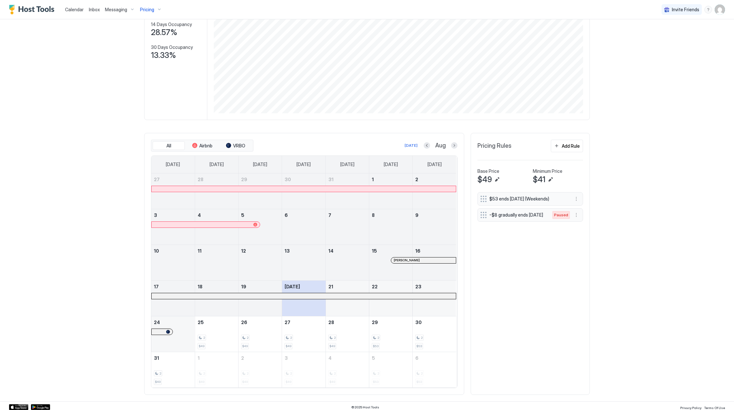
click at [416, 263] on div at bounding box center [418, 260] width 5 height 5
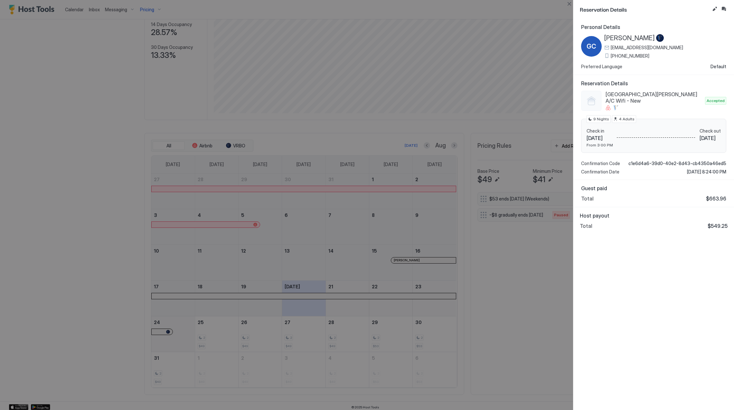
click at [636, 40] on span "[PERSON_NAME]" at bounding box center [629, 38] width 51 height 8
click at [391, 372] on div at bounding box center [367, 205] width 734 height 410
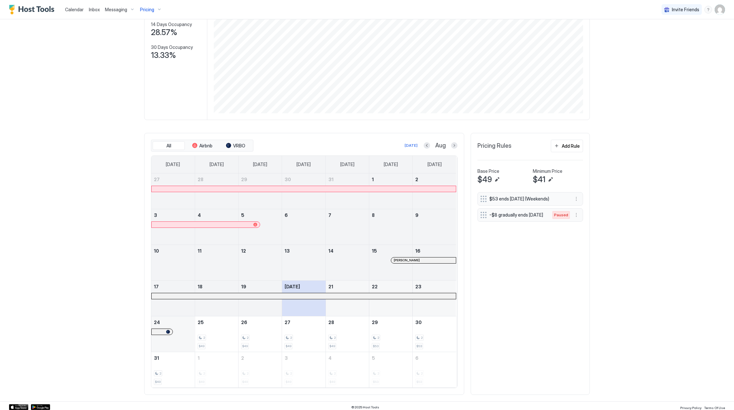
click at [161, 10] on div "Pricing" at bounding box center [150, 9] width 27 height 11
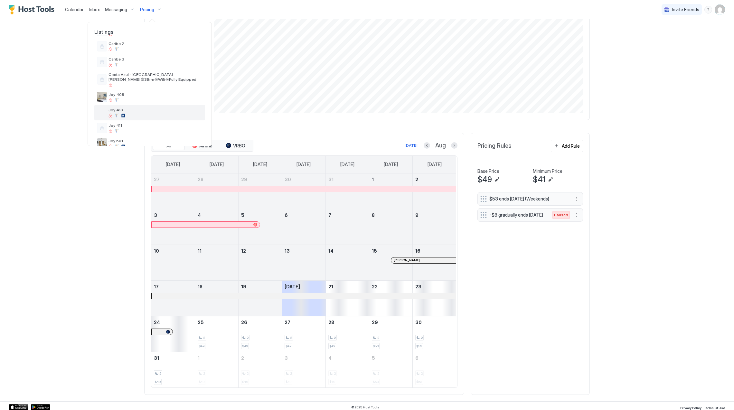
scroll to position [86, 0]
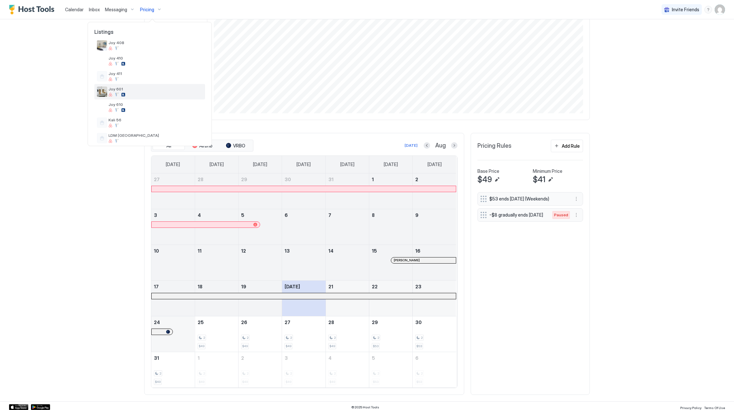
click at [148, 91] on span "Joy 601" at bounding box center [156, 89] width 94 height 5
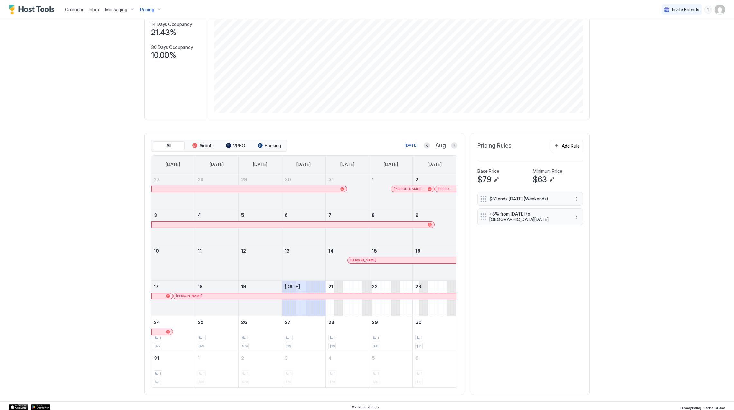
click at [141, 7] on span "Pricing" at bounding box center [147, 10] width 14 height 6
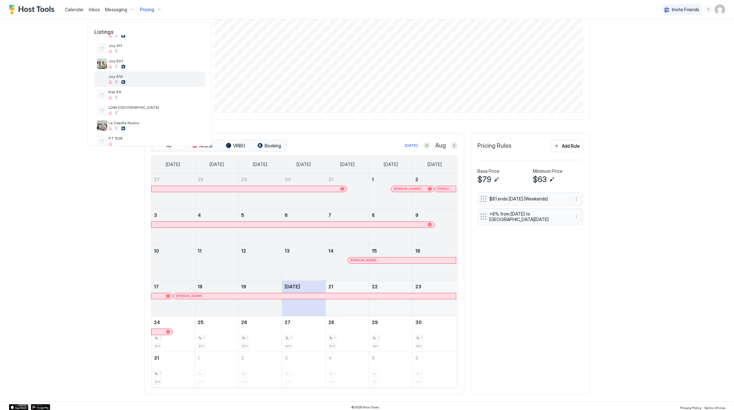
scroll to position [129, 0]
click at [157, 99] on div at bounding box center [156, 98] width 94 height 4
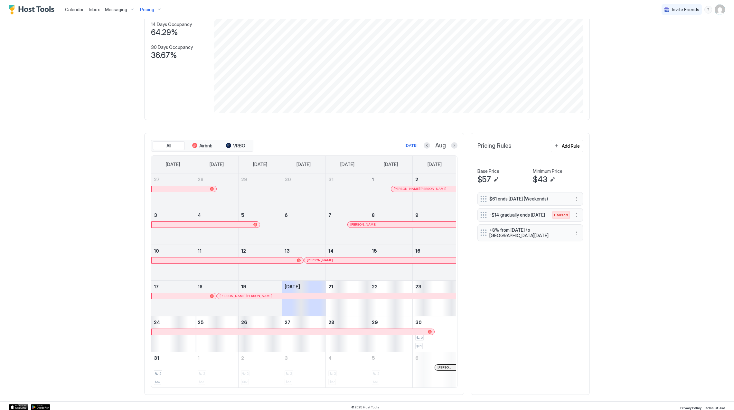
click at [146, 5] on div "Pricing" at bounding box center [150, 9] width 27 height 11
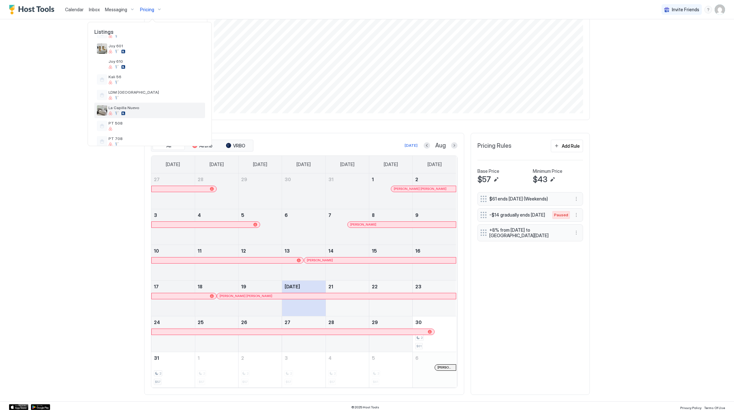
scroll to position [172, 0]
click at [147, 84] on div at bounding box center [156, 86] width 94 height 4
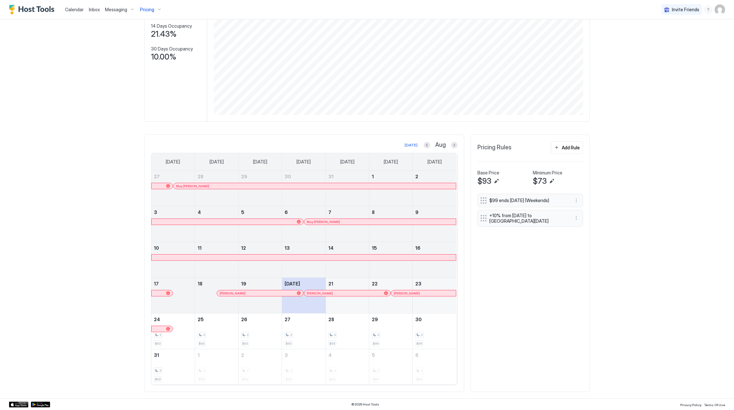
click at [150, 10] on span "Pricing" at bounding box center [147, 10] width 14 height 6
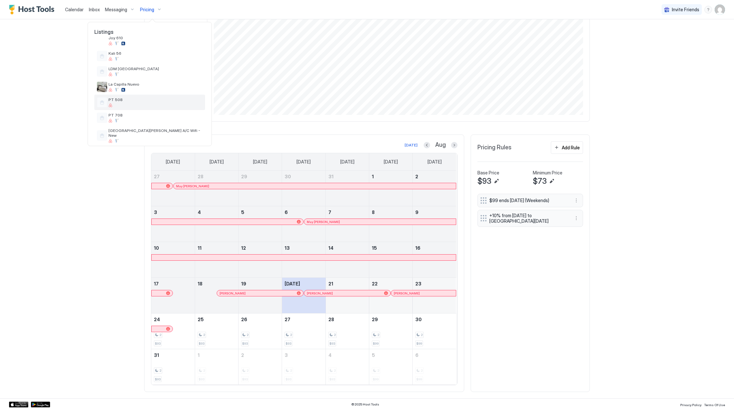
scroll to position [172, 0]
click at [151, 96] on span "PT 708" at bounding box center [156, 95] width 94 height 5
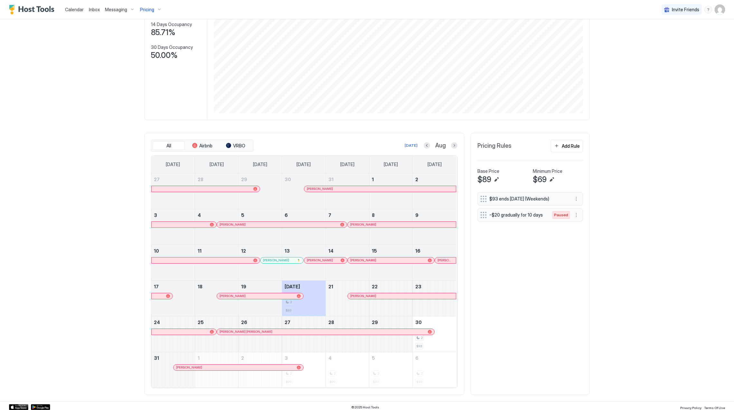
click at [151, 9] on span "Pricing" at bounding box center [147, 10] width 14 height 6
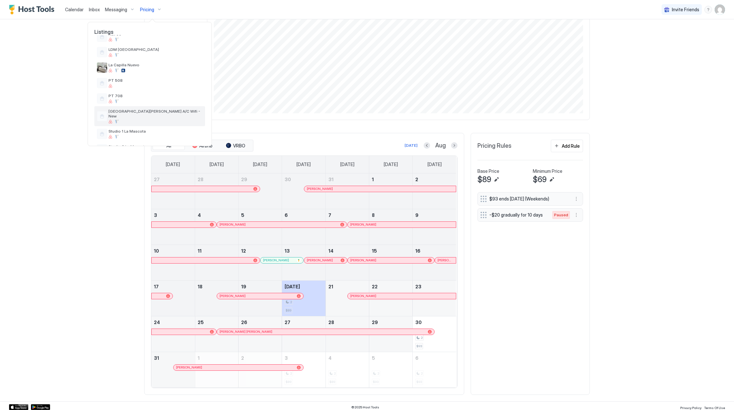
scroll to position [214, 0]
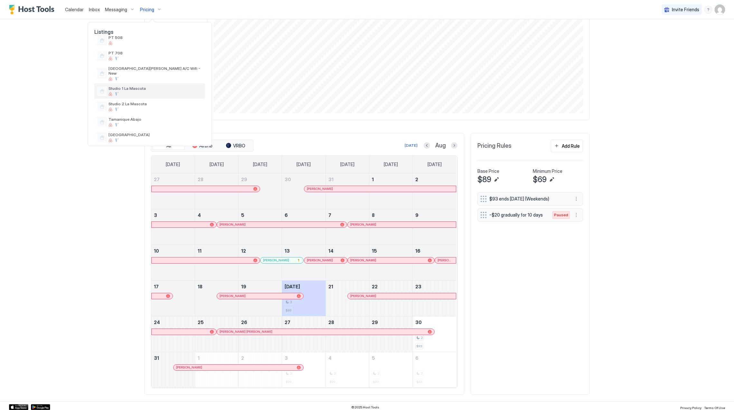
click at [152, 92] on div at bounding box center [156, 94] width 94 height 4
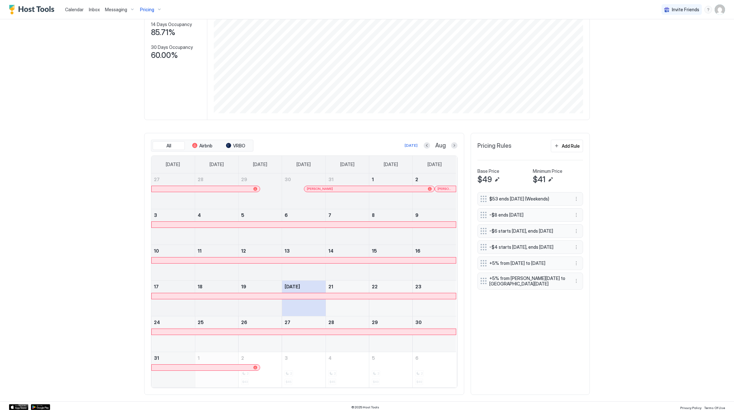
click at [145, 12] on span "Pricing" at bounding box center [147, 10] width 14 height 6
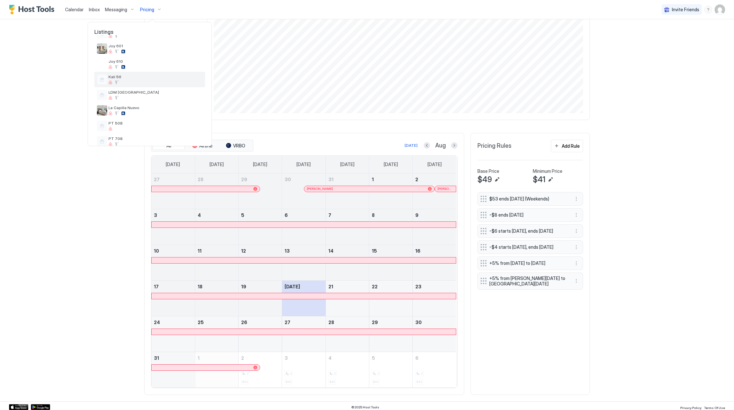
scroll to position [172, 0]
click at [156, 144] on span "Studio 2 La Mascota" at bounding box center [156, 146] width 94 height 5
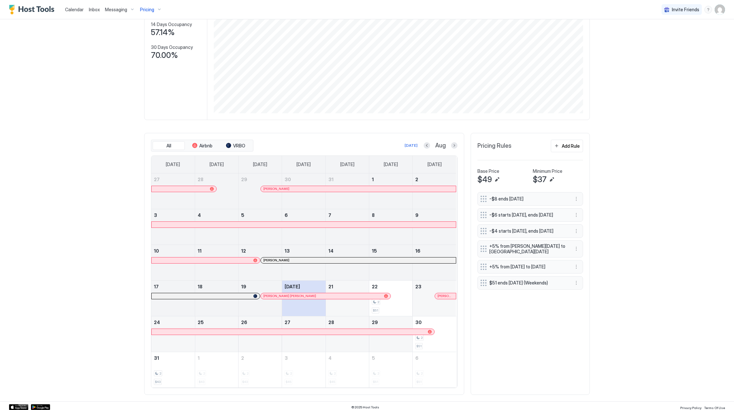
click at [142, 11] on span "Pricing" at bounding box center [147, 10] width 14 height 6
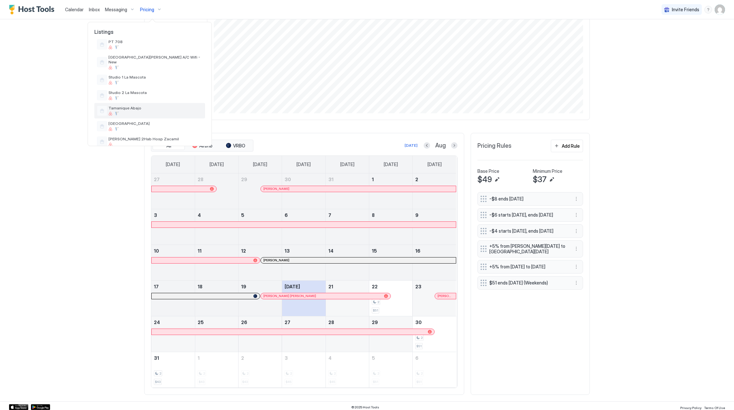
scroll to position [231, 0]
click at [163, 133] on div "[PERSON_NAME] 2Hab Hosp Zacamil" at bounding box center [156, 136] width 94 height 10
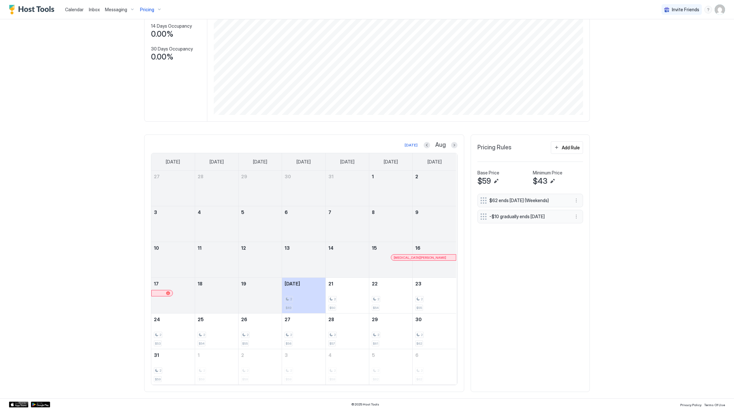
click at [142, 8] on span "Pricing" at bounding box center [147, 10] width 14 height 6
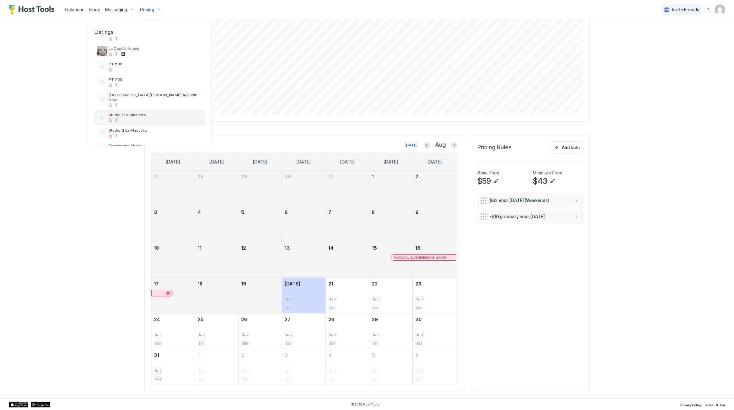
click at [149, 112] on span "Studio 1 La Mascota" at bounding box center [156, 114] width 94 height 5
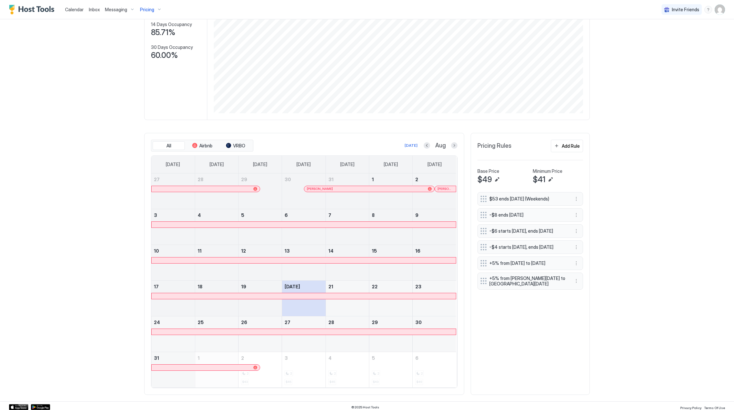
click at [141, 11] on span "Pricing" at bounding box center [147, 10] width 14 height 6
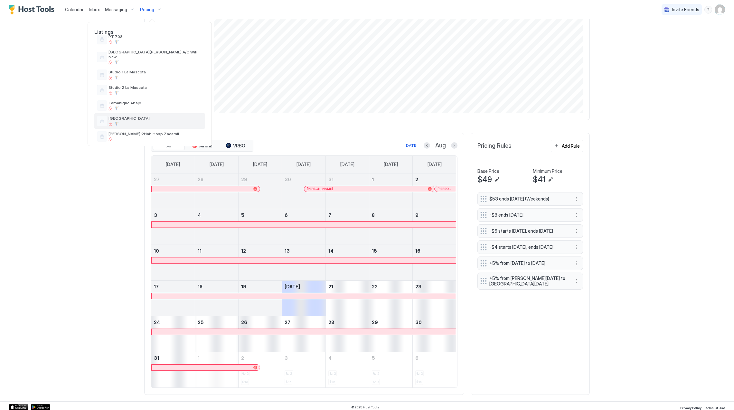
scroll to position [188, 0]
click at [150, 120] on div "Studio 1 La Mascota" at bounding box center [149, 117] width 111 height 15
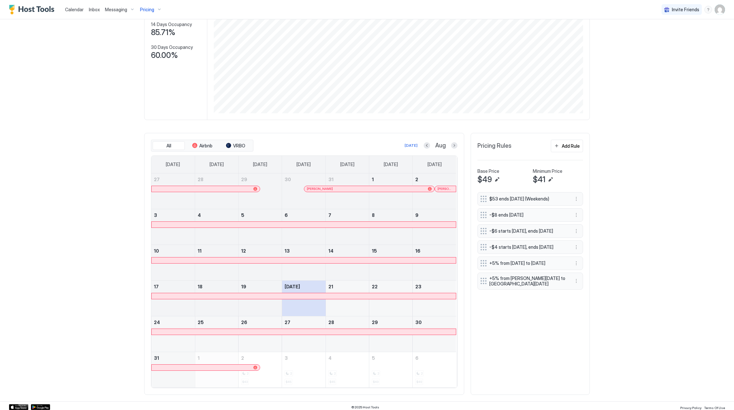
click at [146, 10] on span "Pricing" at bounding box center [147, 10] width 14 height 6
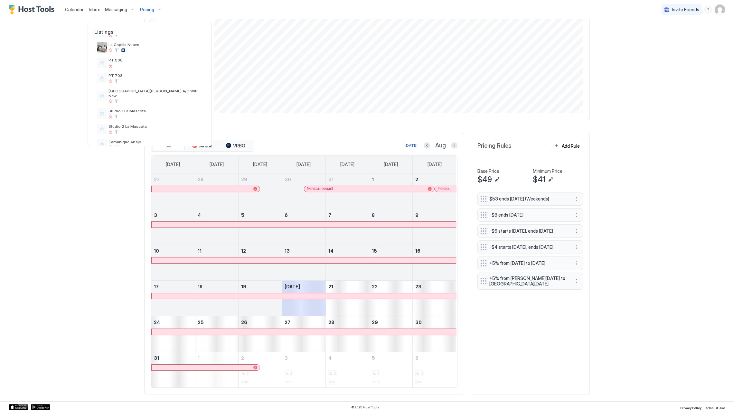
scroll to position [214, 0]
click at [156, 101] on span "Studio 2 La Mascota" at bounding box center [156, 103] width 94 height 5
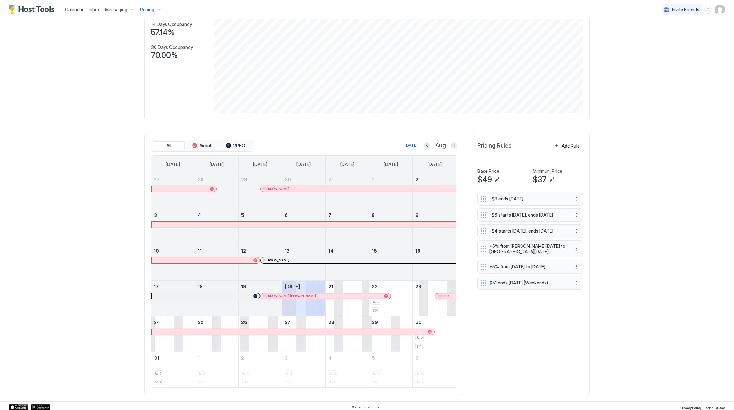
click at [304, 263] on div at bounding box center [306, 260] width 5 height 5
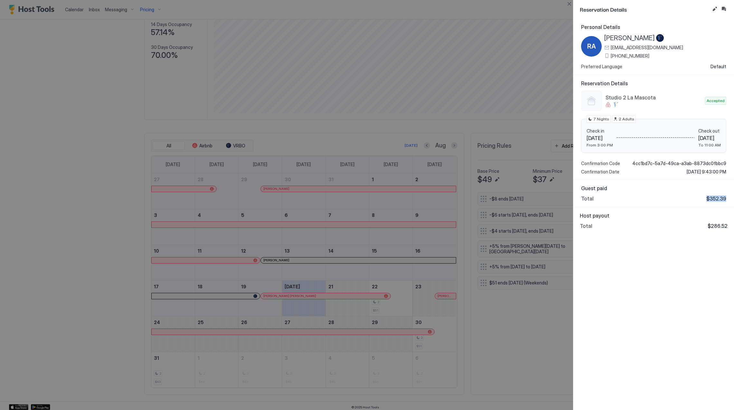
drag, startPoint x: 727, startPoint y: 199, endPoint x: 702, endPoint y: 198, distance: 24.5
click at [702, 198] on div "Guest paid Total $352.39" at bounding box center [653, 193] width 161 height 27
click at [715, 200] on span "$352.39" at bounding box center [716, 198] width 20 height 6
drag, startPoint x: 727, startPoint y: 228, endPoint x: 710, endPoint y: 228, distance: 16.7
click at [710, 228] on span "$286.52" at bounding box center [718, 226] width 20 height 6
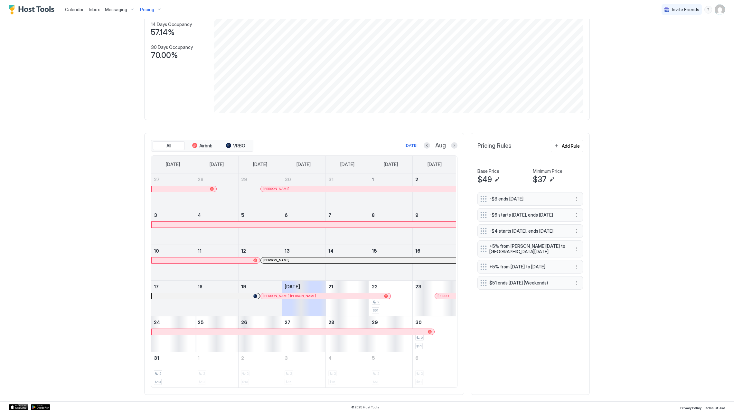
click at [87, 9] on div "Inbox" at bounding box center [94, 10] width 16 height 12
click at [93, 11] on span "Inbox" at bounding box center [94, 9] width 11 height 5
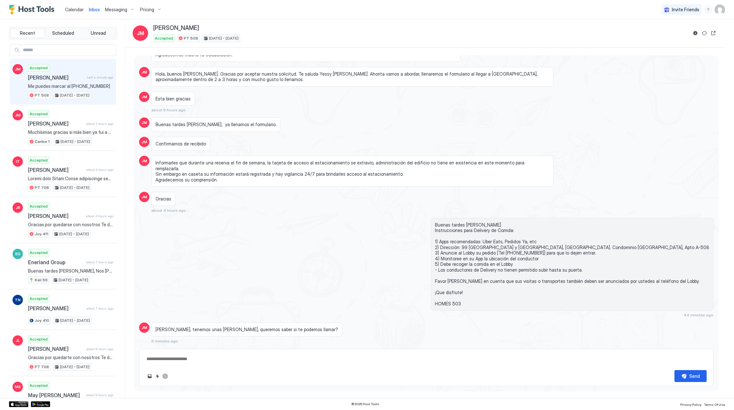
scroll to position [700, 0]
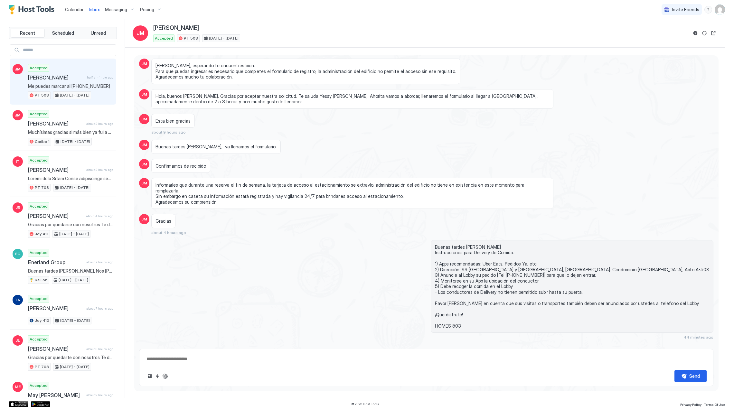
drag, startPoint x: 32, startPoint y: 11, endPoint x: 34, endPoint y: 17, distance: 6.3
click at [32, 10] on img "Host Tools Logo" at bounding box center [33, 10] width 48 height 10
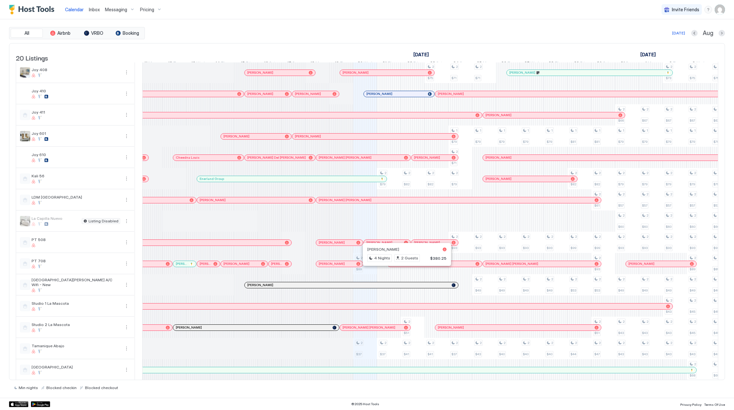
scroll to position [123, 0]
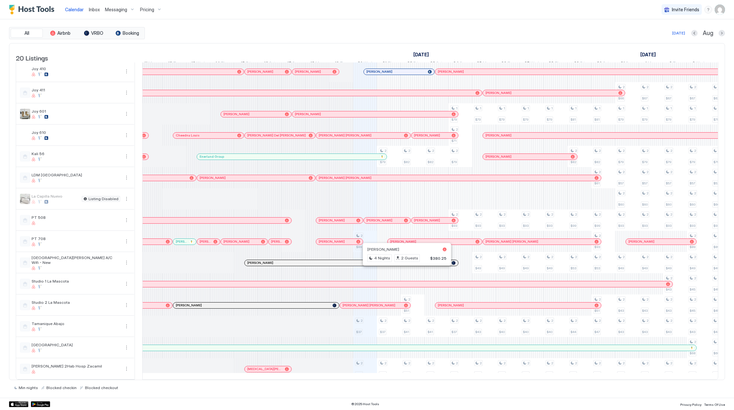
click at [99, 5] on div "Inbox" at bounding box center [94, 10] width 16 height 12
click at [89, 8] on span "Inbox" at bounding box center [94, 9] width 11 height 5
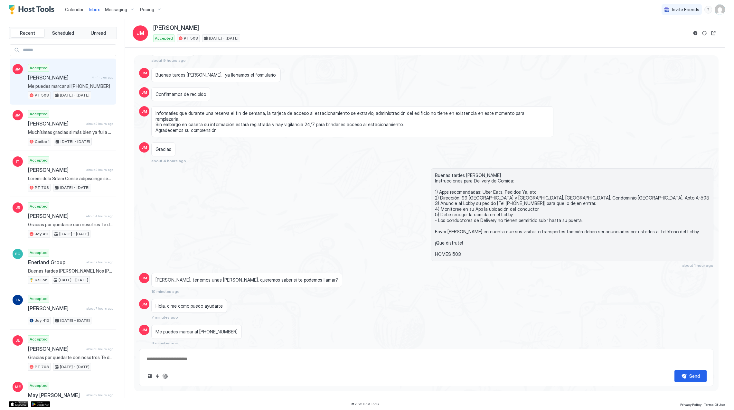
scroll to position [786, 0]
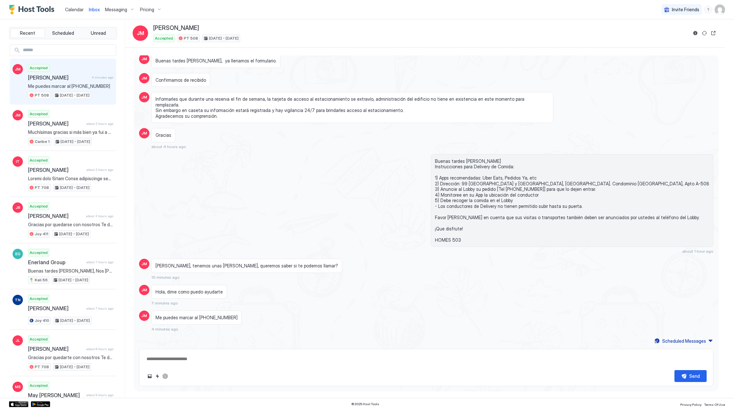
type textarea "*"
click at [50, 8] on img "Host Tools Logo" at bounding box center [33, 10] width 48 height 10
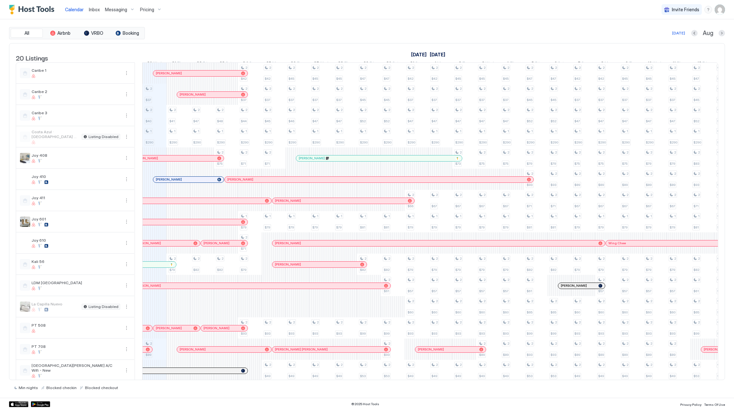
scroll to position [123, 0]
